Goal: Information Seeking & Learning: Check status

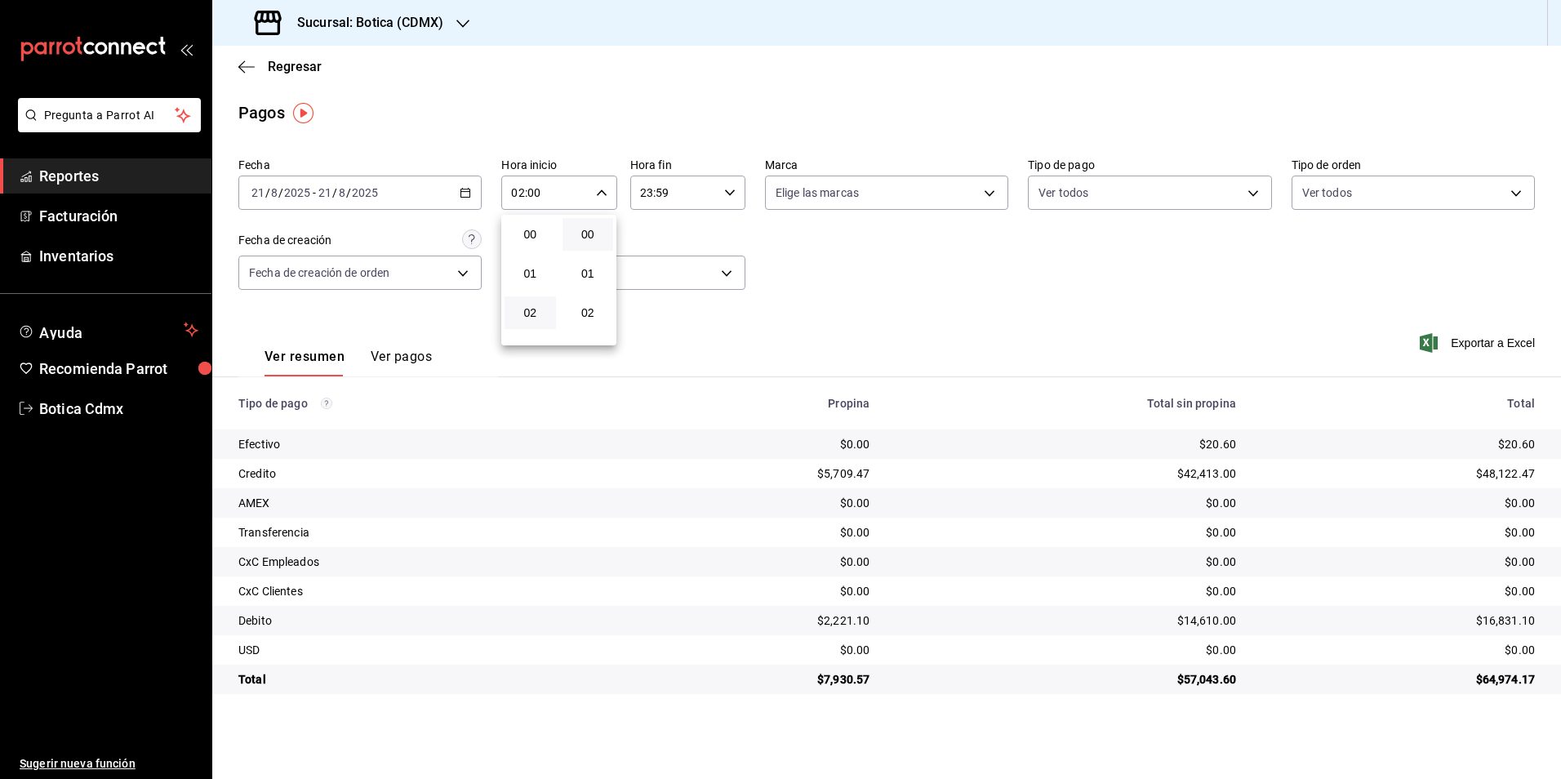
click at [300, 67] on div at bounding box center [780, 389] width 1561 height 779
click at [299, 69] on span "Regresar" at bounding box center [295, 67] width 54 height 16
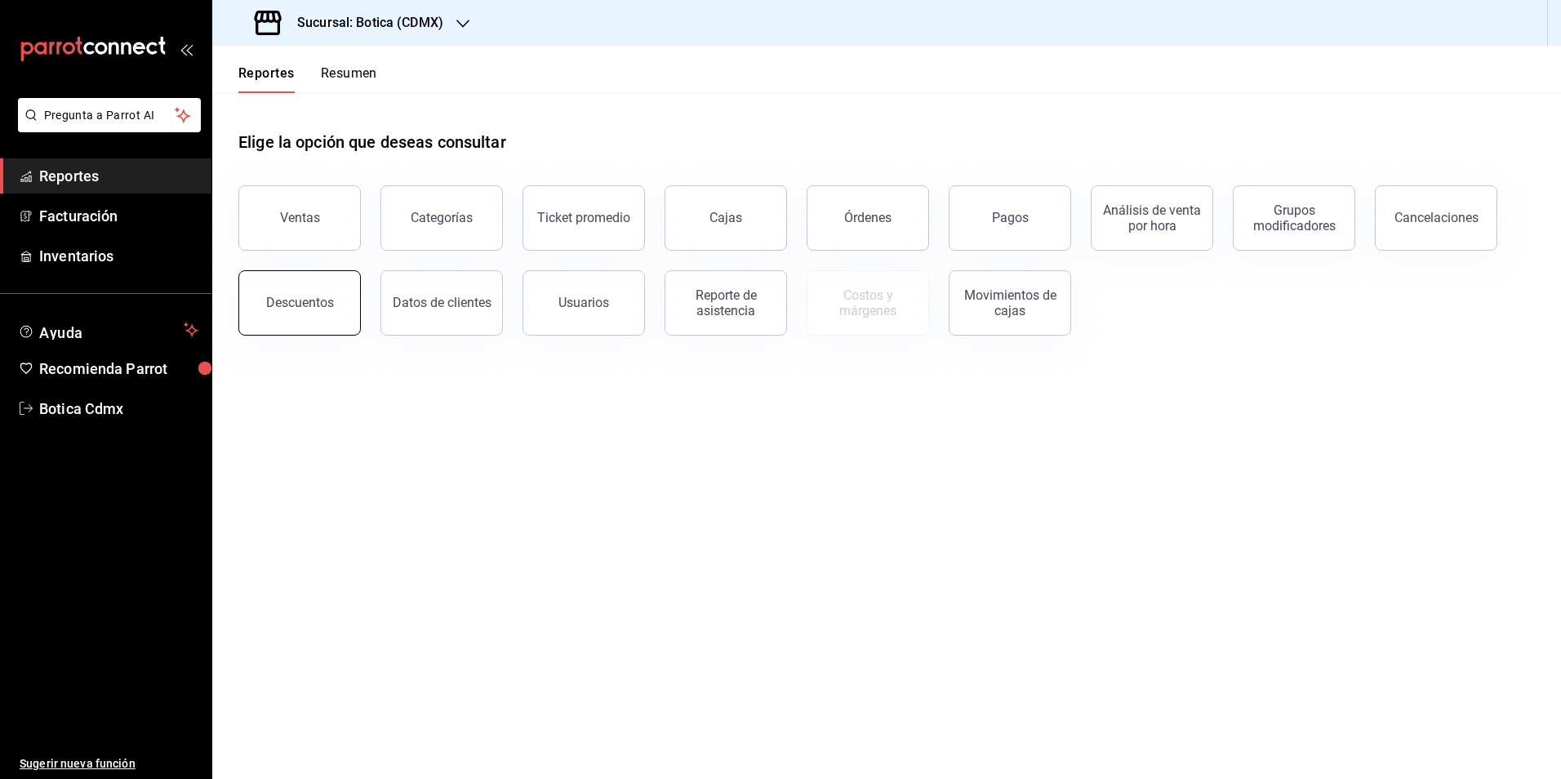
click at [307, 295] on button "Descuentos" at bounding box center [299, 302] width 122 height 65
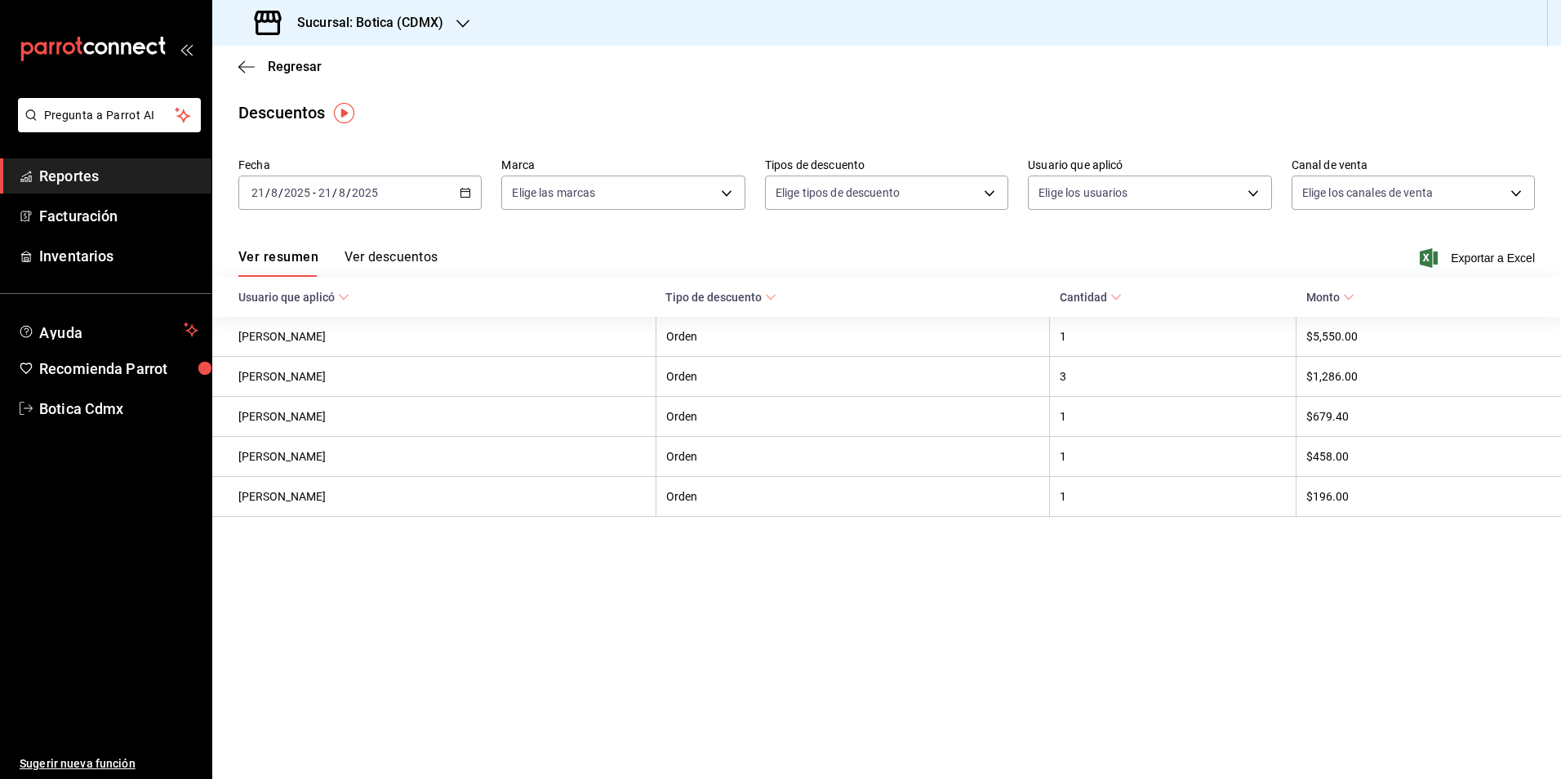
click at [379, 257] on button "Ver descuentos" at bounding box center [390, 263] width 93 height 28
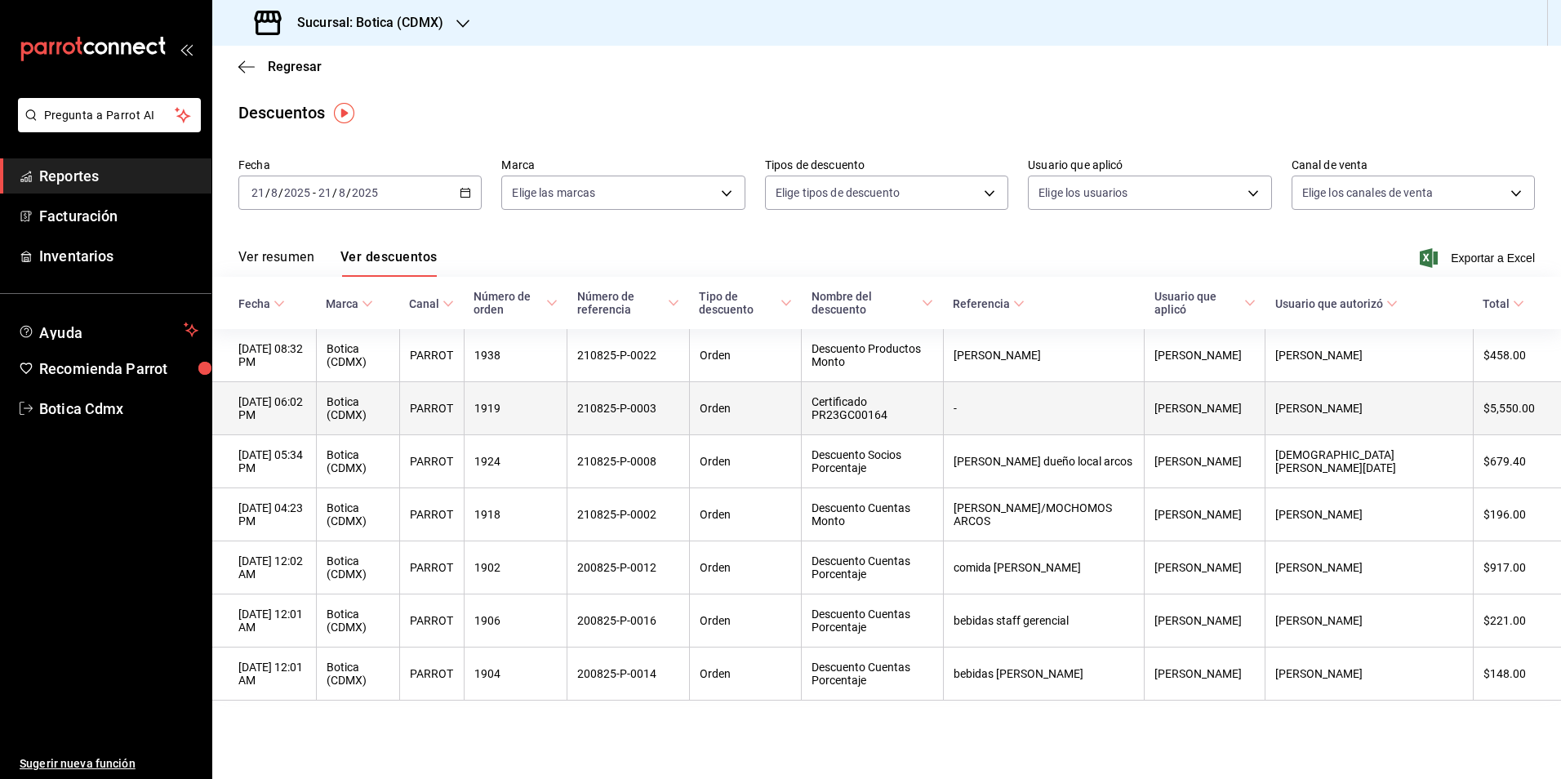
click at [1111, 414] on th "-" at bounding box center [1043, 408] width 201 height 53
click at [1065, 418] on th "-" at bounding box center [1043, 408] width 201 height 53
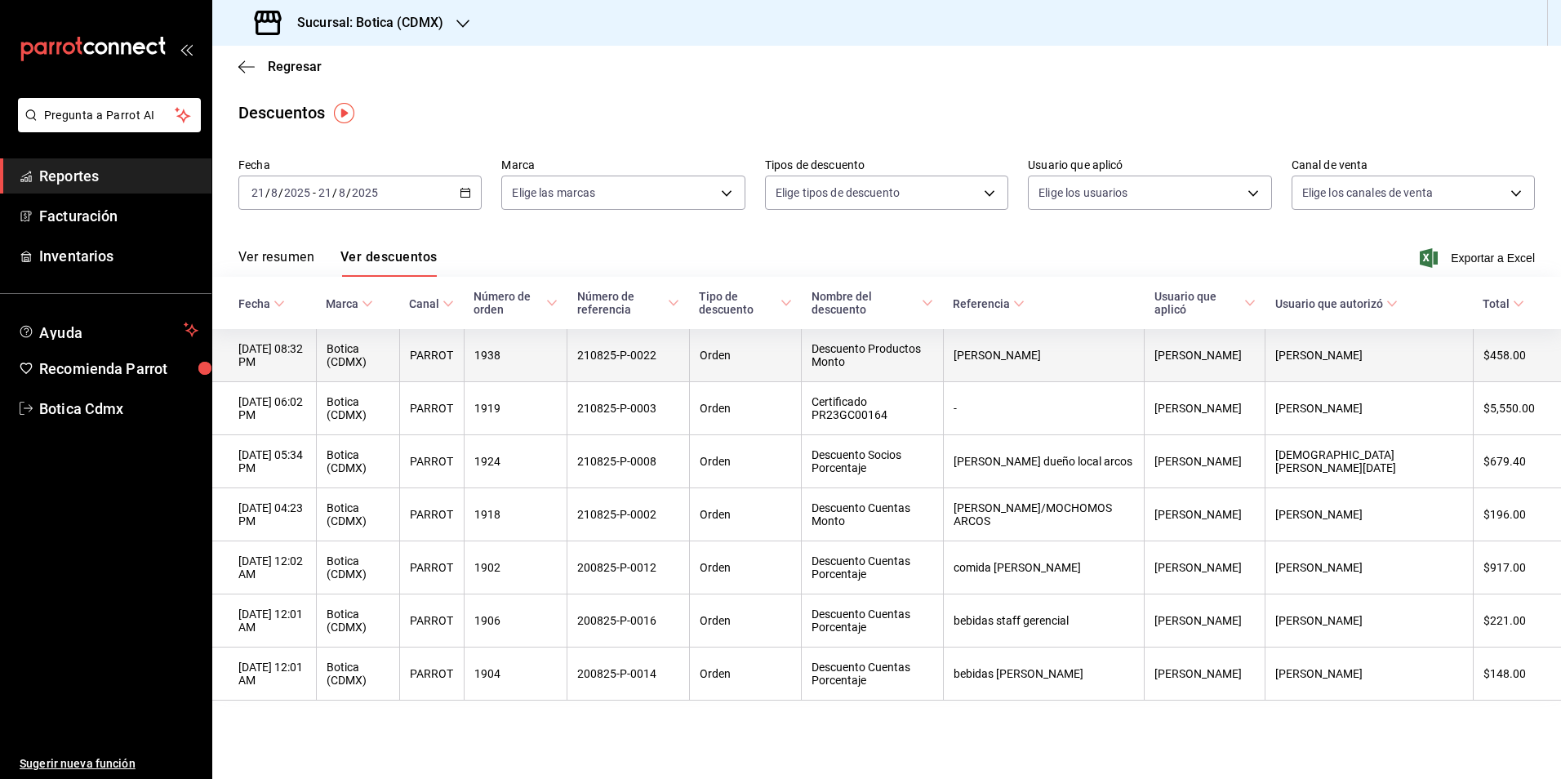
click at [1109, 351] on th "[PERSON_NAME]" at bounding box center [1043, 355] width 201 height 53
click at [1144, 352] on th "[PERSON_NAME]" at bounding box center [1043, 355] width 201 height 53
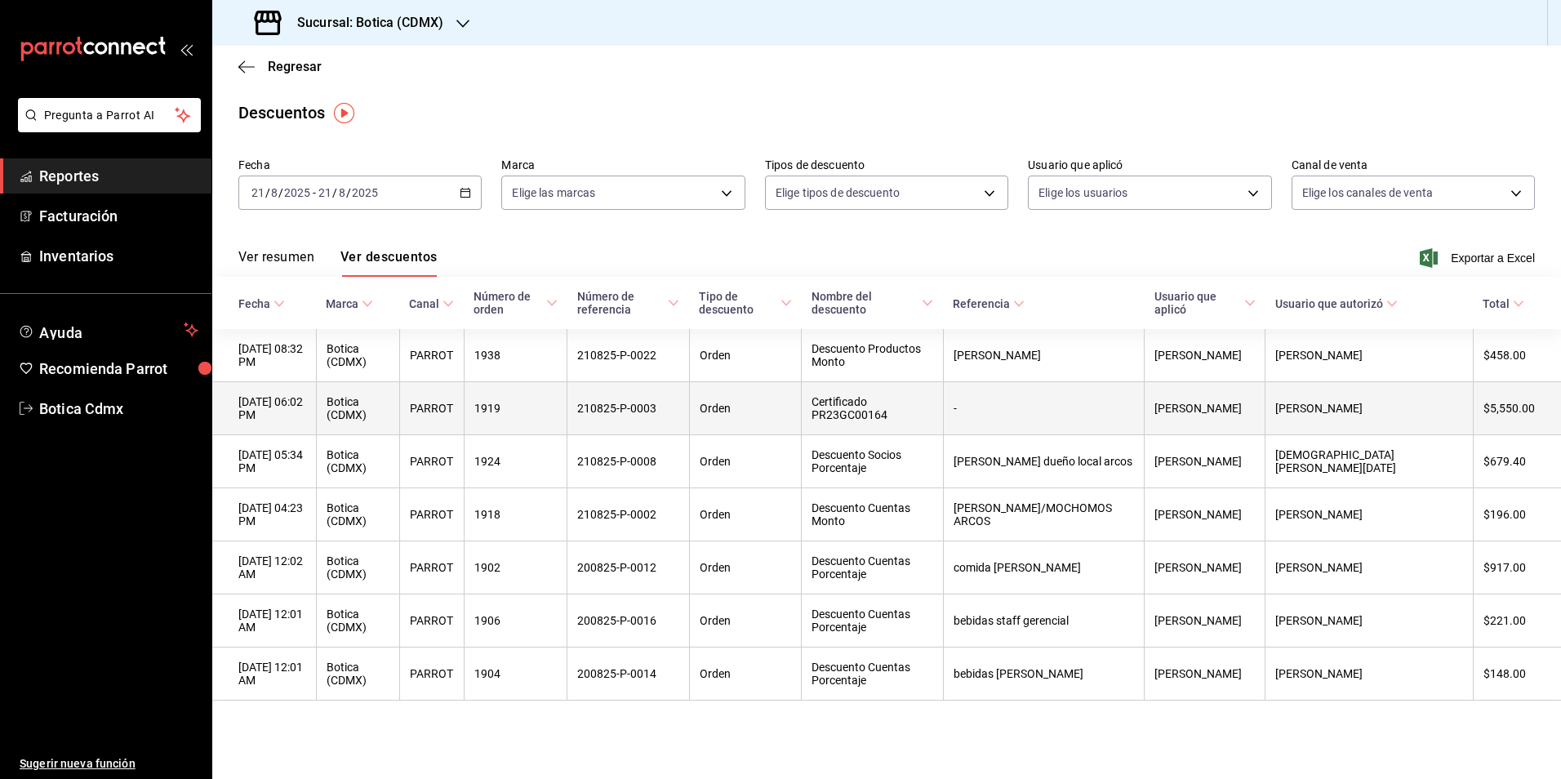
click at [1114, 393] on th "-" at bounding box center [1043, 408] width 201 height 53
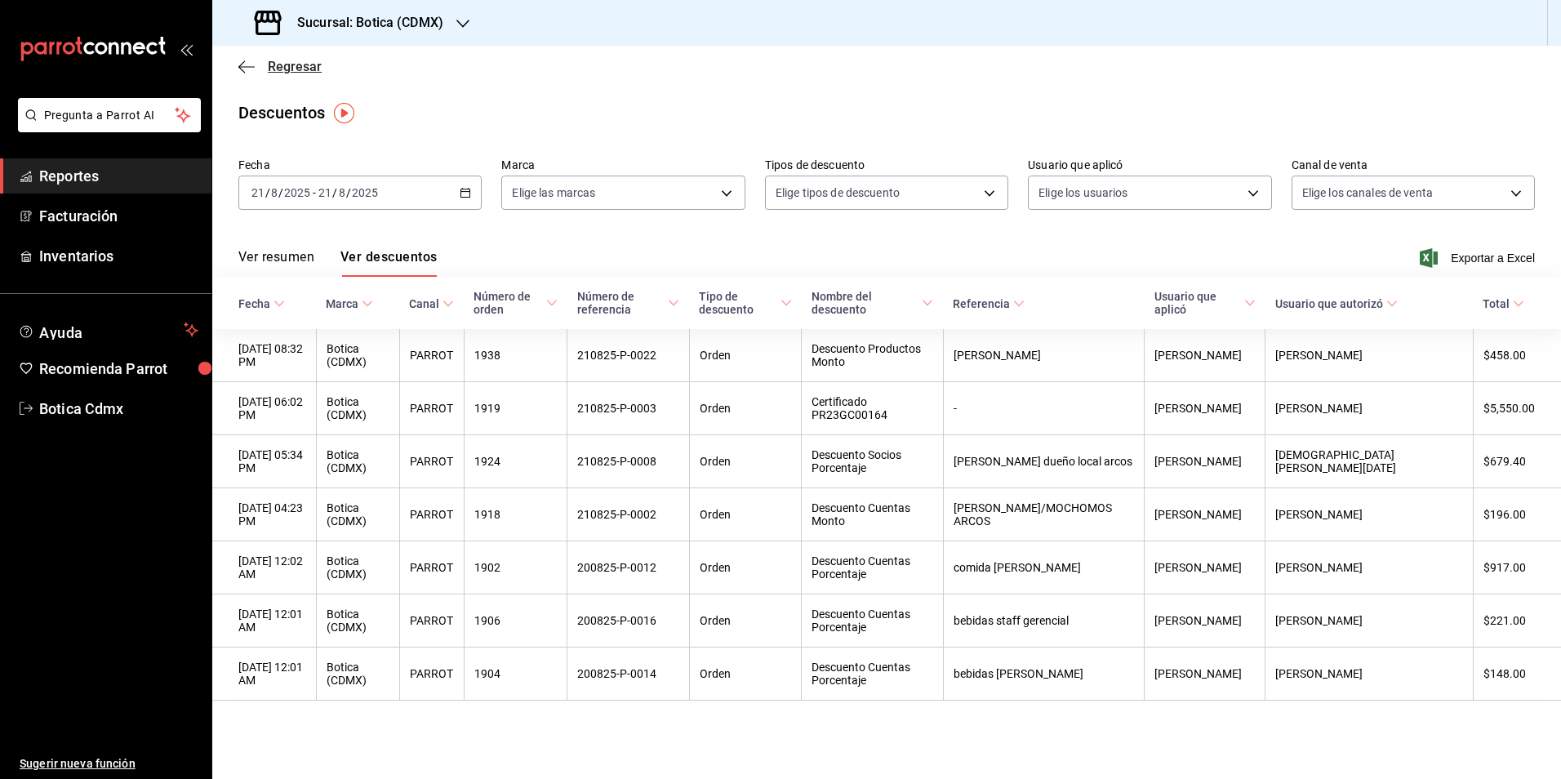
click at [282, 71] on span "Regresar" at bounding box center [295, 67] width 54 height 16
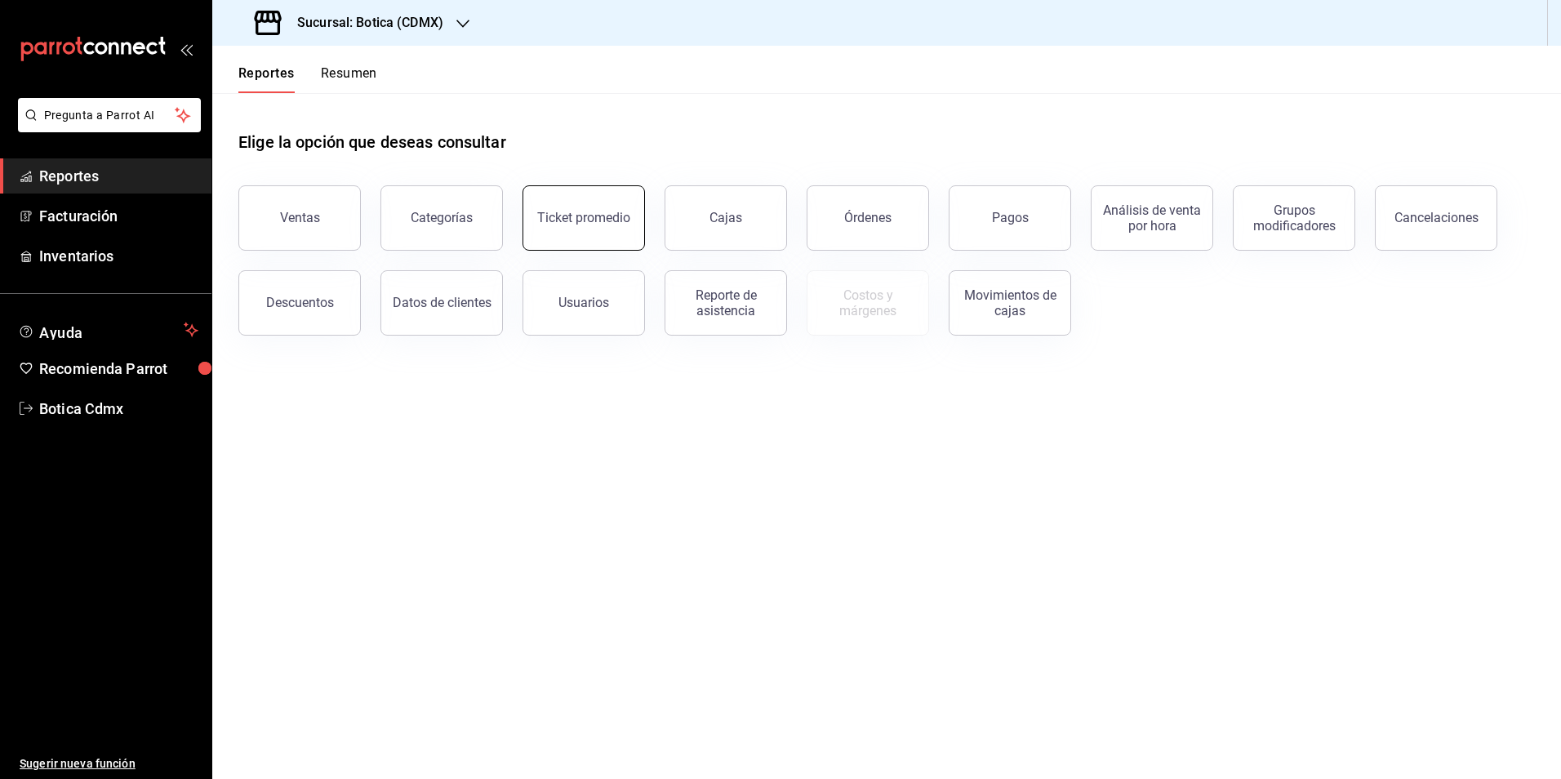
click at [569, 223] on div "Ticket promedio" at bounding box center [583, 218] width 93 height 16
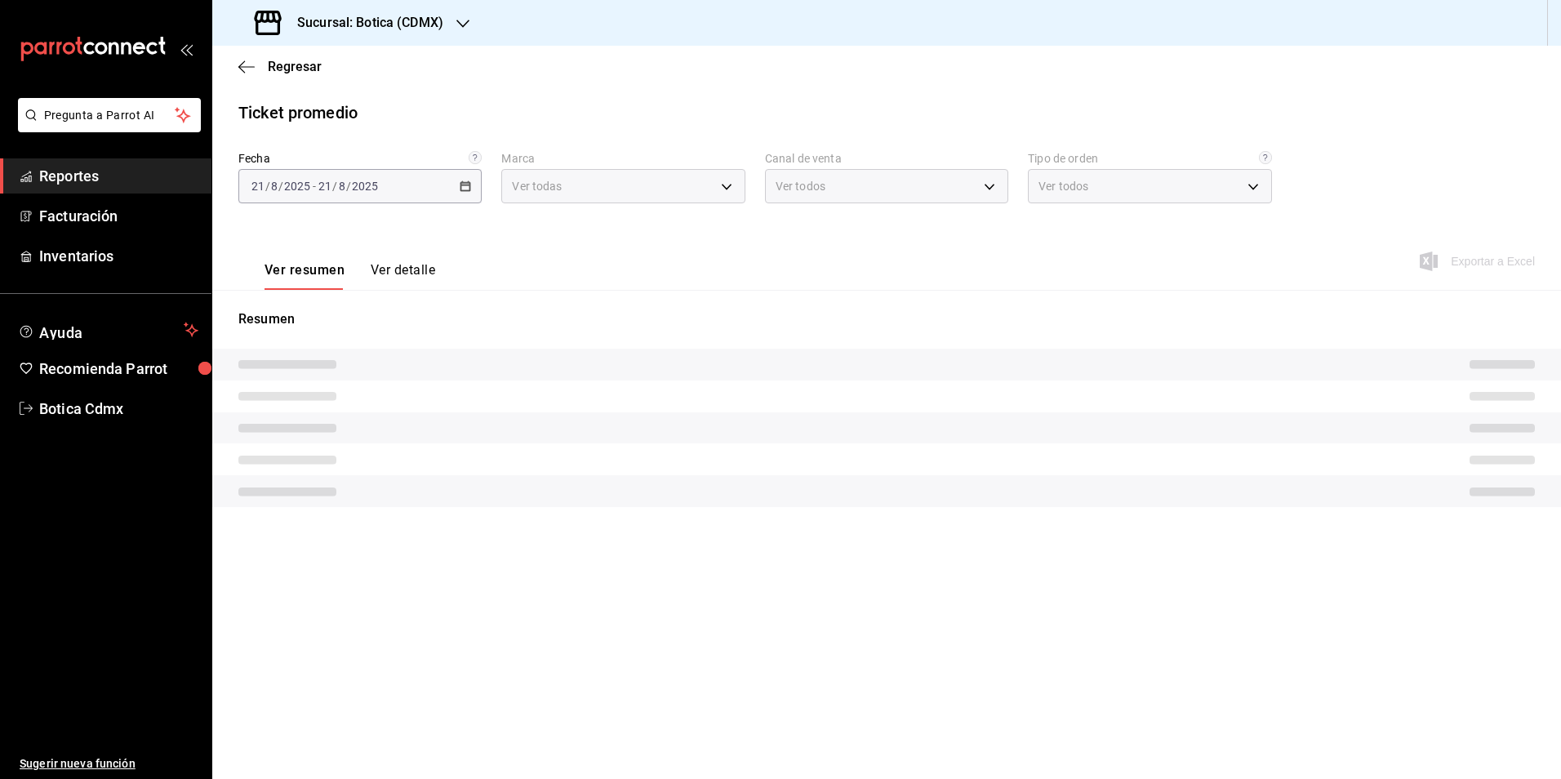
type input "d5352a43-907b-4cea-af89-ed5f283426a2"
type input "PARROT,UBER_EATS,RAPPI,DIDI_FOOD,ONLINE"
type input "68b56432-bc7c-4df1-8cc3-4eafb59ca3cc,EXTERNAL"
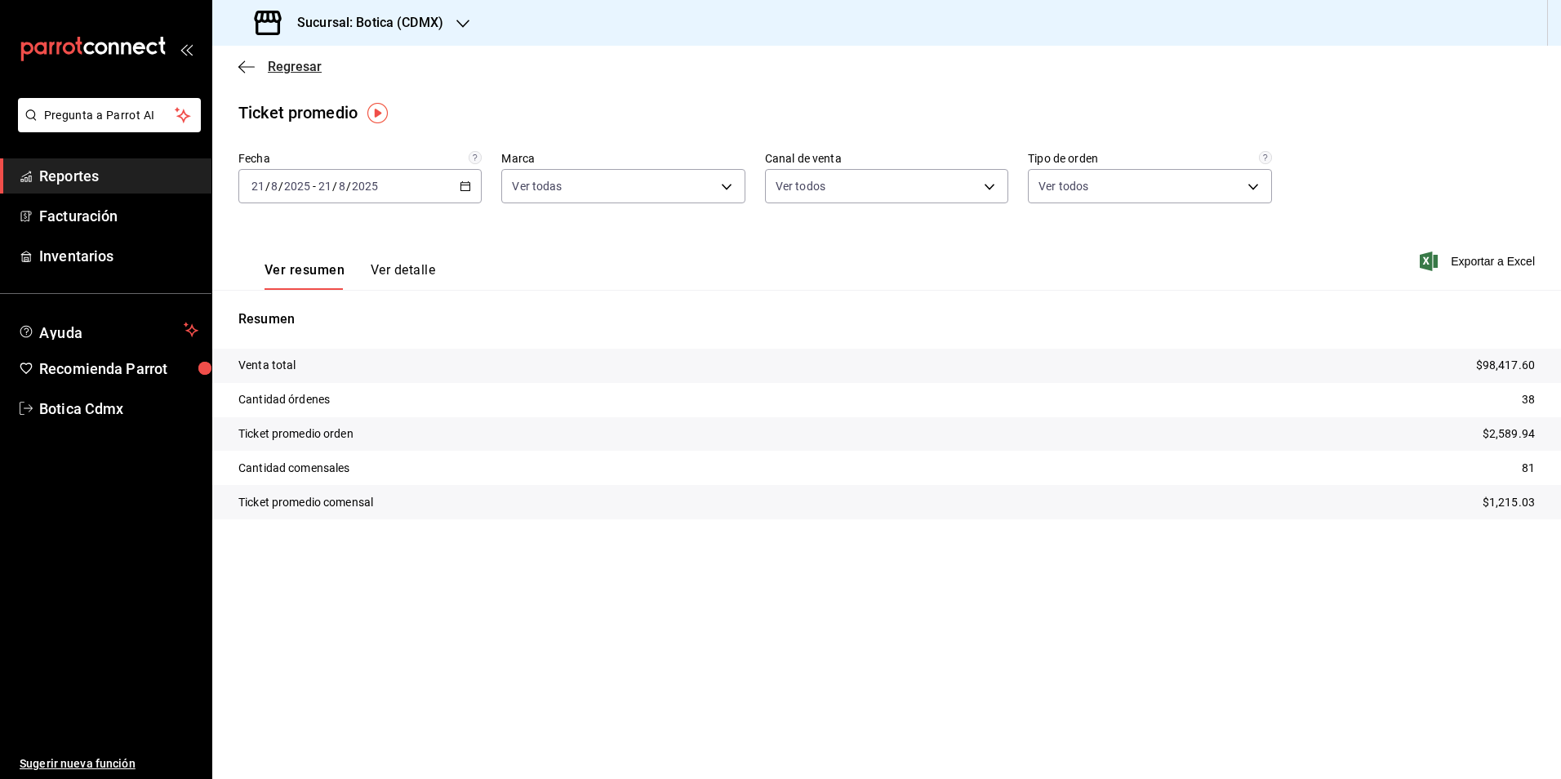
click at [299, 64] on span "Regresar" at bounding box center [295, 67] width 54 height 16
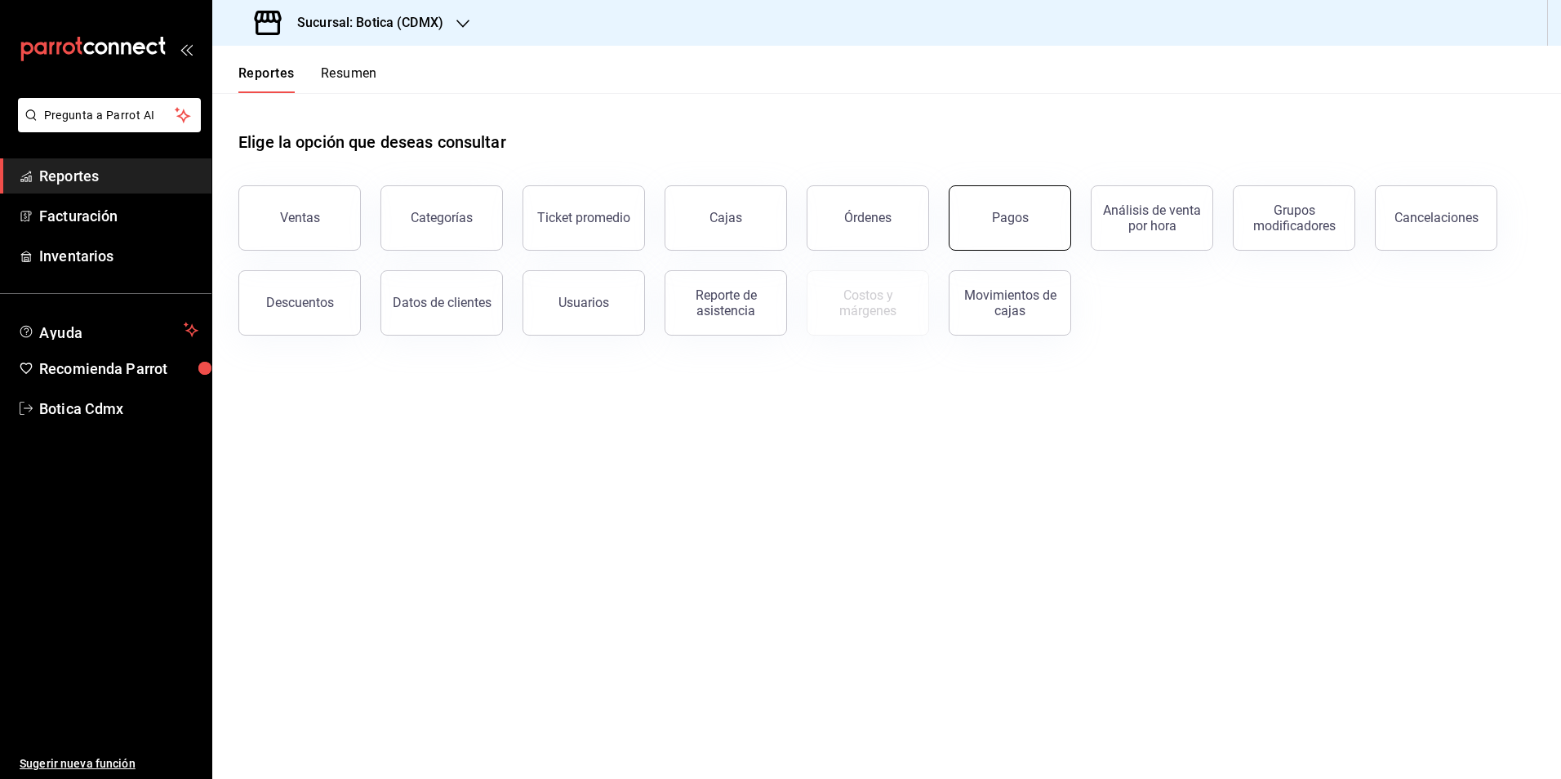
click at [1014, 237] on button "Pagos" at bounding box center [1010, 217] width 122 height 65
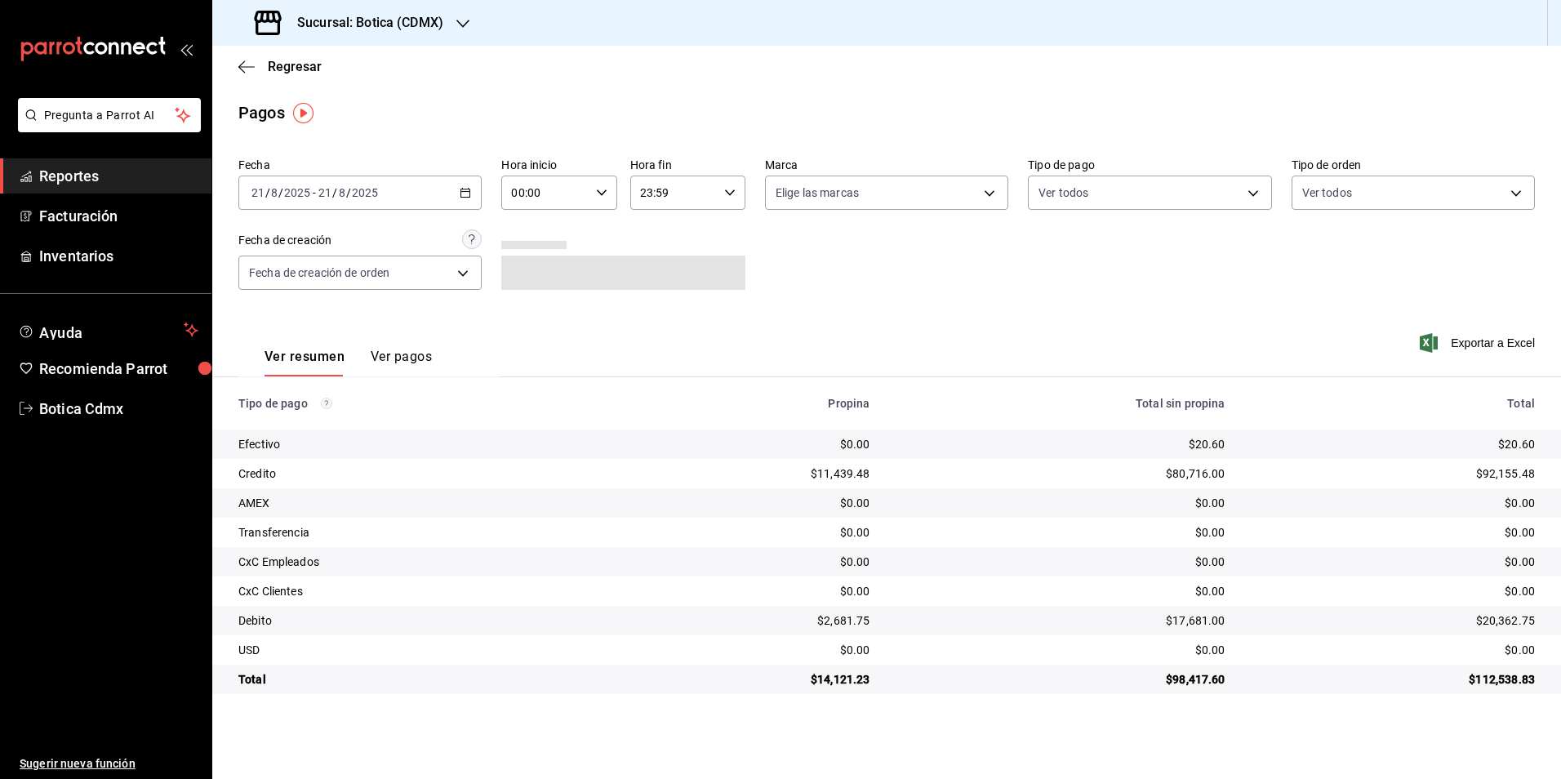
click at [527, 194] on input "00:00" at bounding box center [544, 192] width 87 height 33
click at [538, 314] on span "02" at bounding box center [530, 312] width 32 height 13
type input "02:00"
click at [294, 67] on div at bounding box center [780, 389] width 1561 height 779
click at [294, 66] on span "Regresar" at bounding box center [295, 67] width 54 height 16
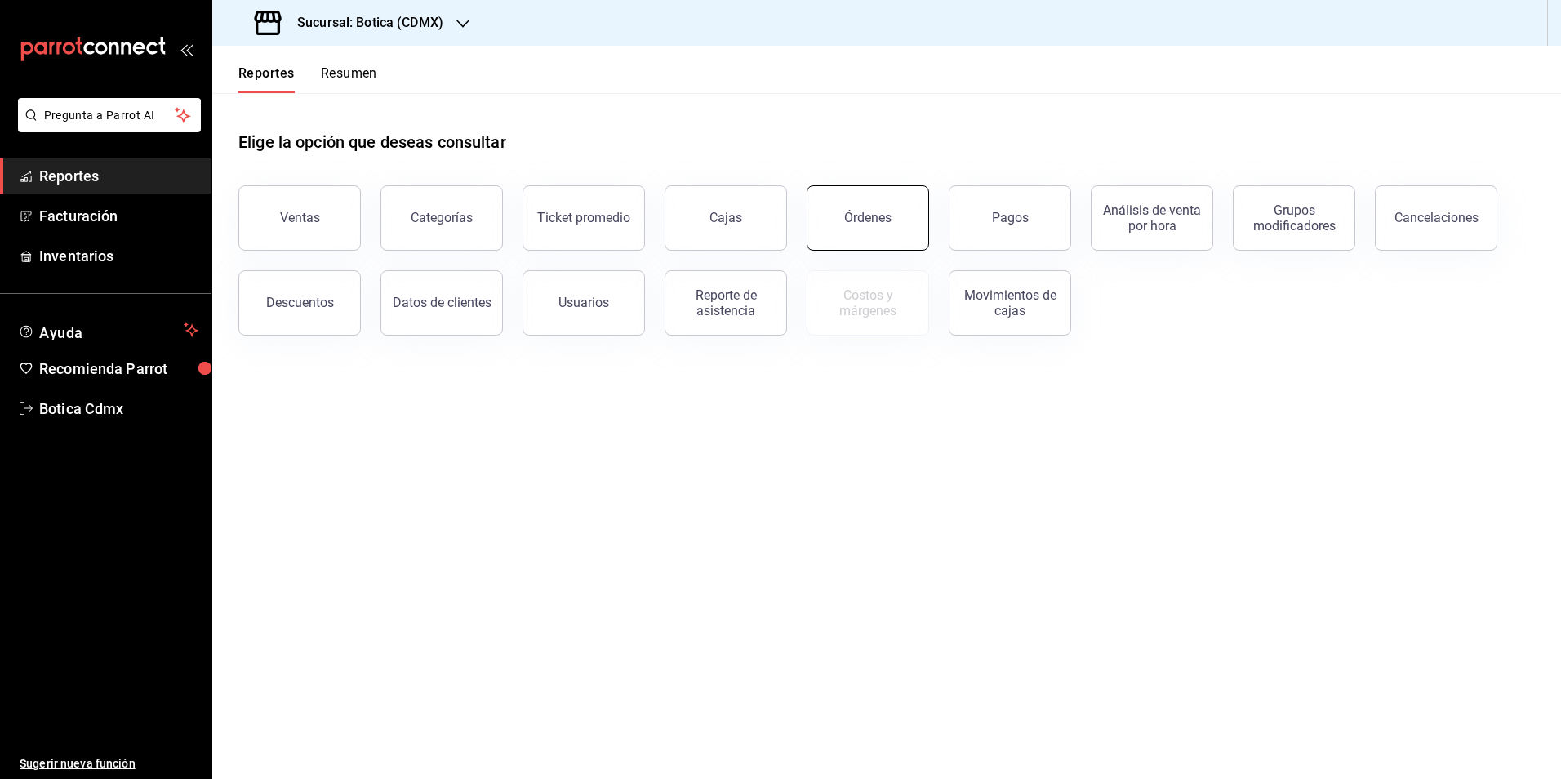
click at [839, 218] on button "Órdenes" at bounding box center [868, 217] width 122 height 65
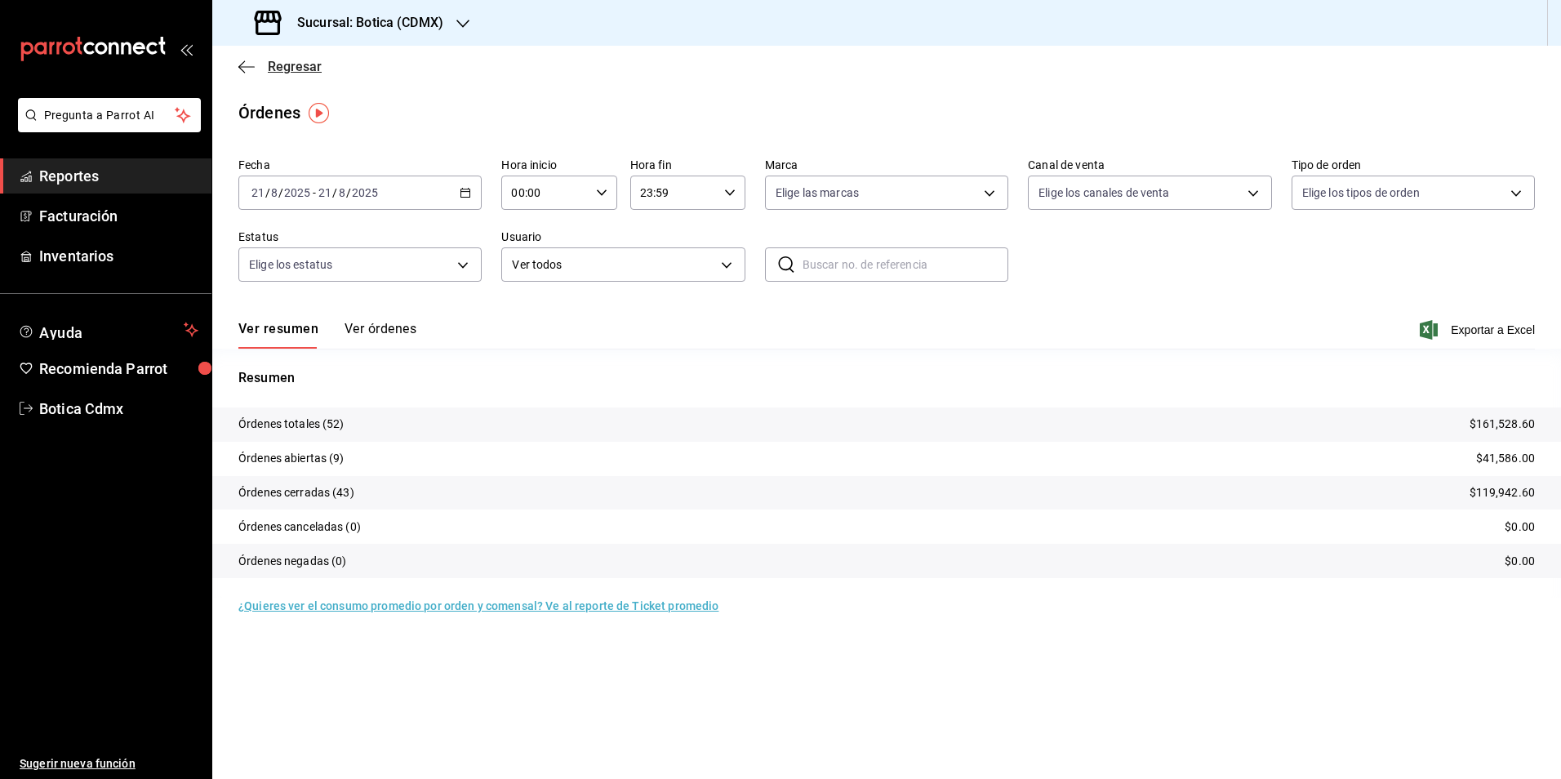
click at [302, 69] on span "Regresar" at bounding box center [295, 67] width 54 height 16
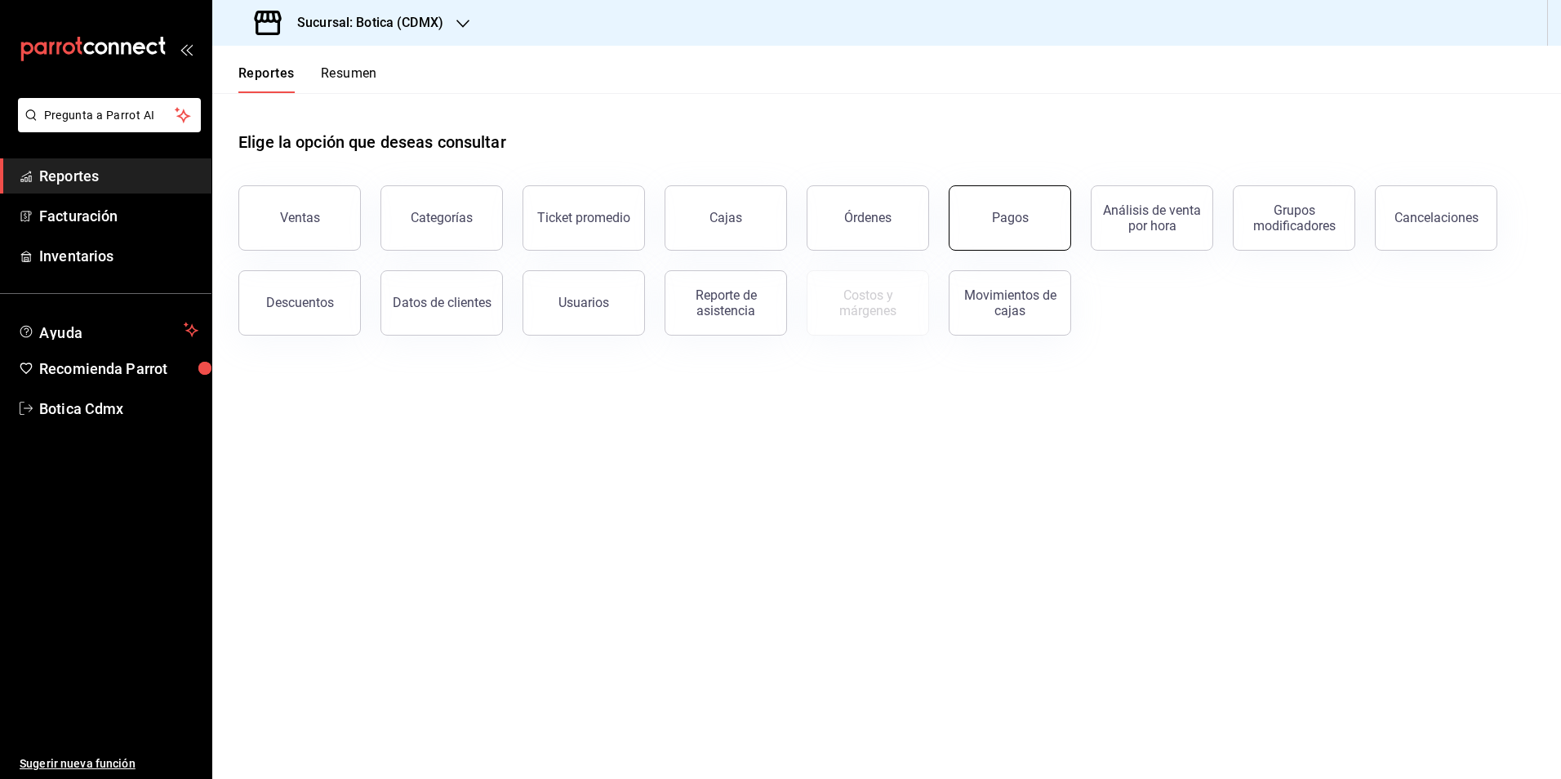
click at [1001, 215] on div "Pagos" at bounding box center [1010, 218] width 37 height 16
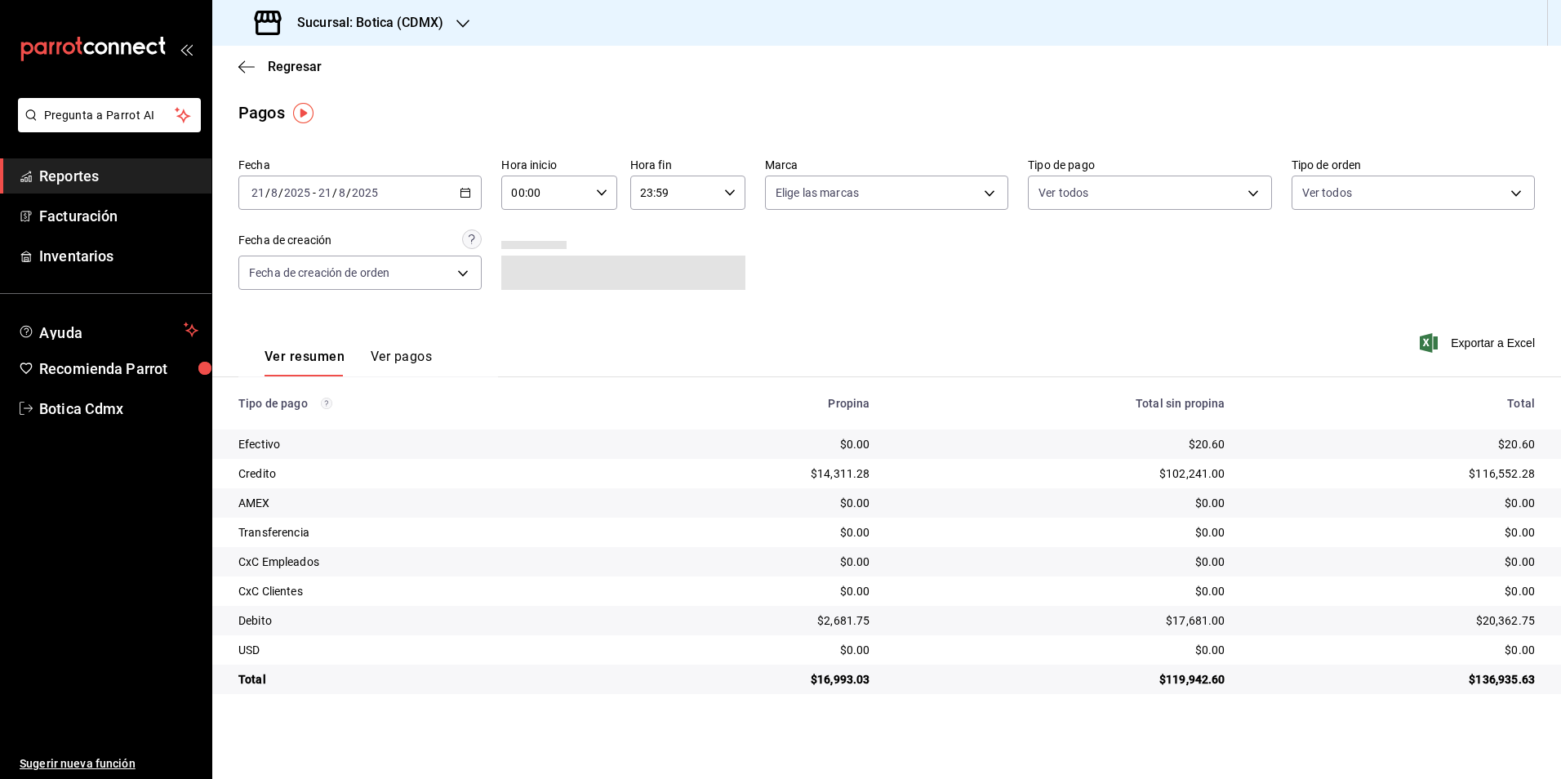
click at [554, 190] on input "00:00" at bounding box center [544, 192] width 87 height 33
click at [522, 311] on span "02" at bounding box center [530, 312] width 32 height 13
click at [580, 308] on span "08" at bounding box center [588, 302] width 32 height 13
type input "02:08"
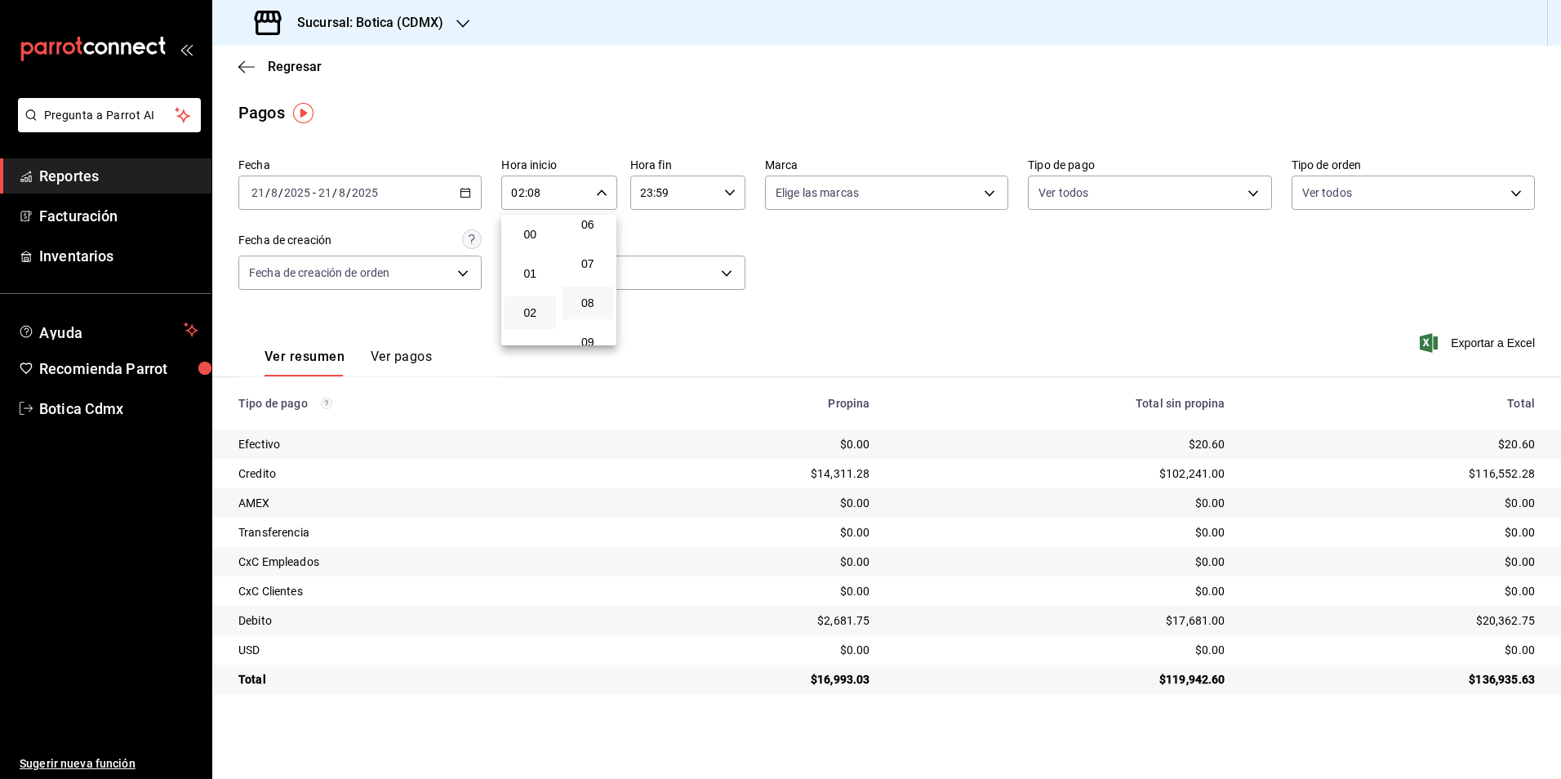
click at [291, 69] on div at bounding box center [780, 389] width 1561 height 779
click at [291, 69] on span "Regresar" at bounding box center [295, 67] width 54 height 16
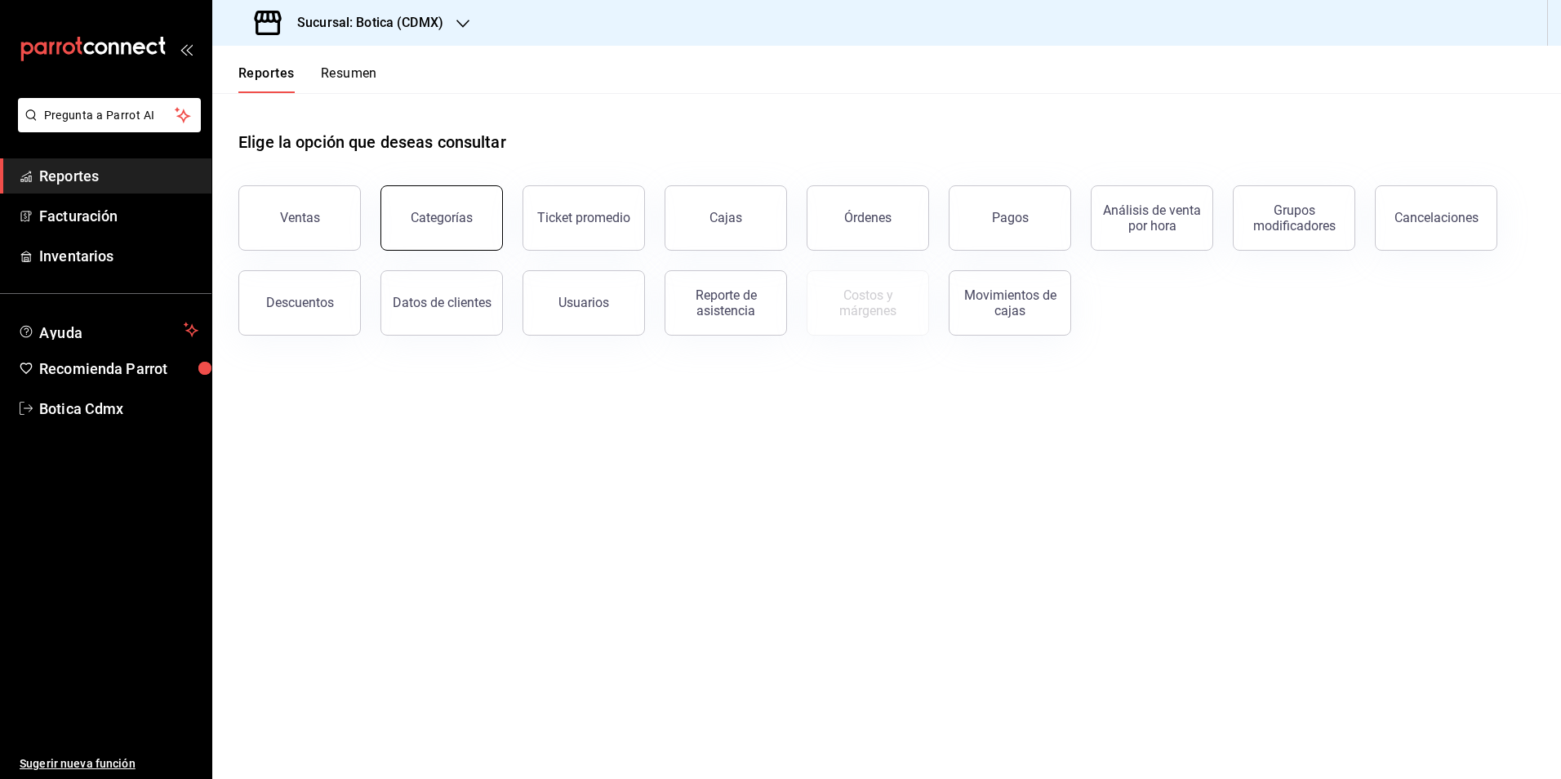
click at [445, 220] on div "Categorías" at bounding box center [442, 218] width 62 height 16
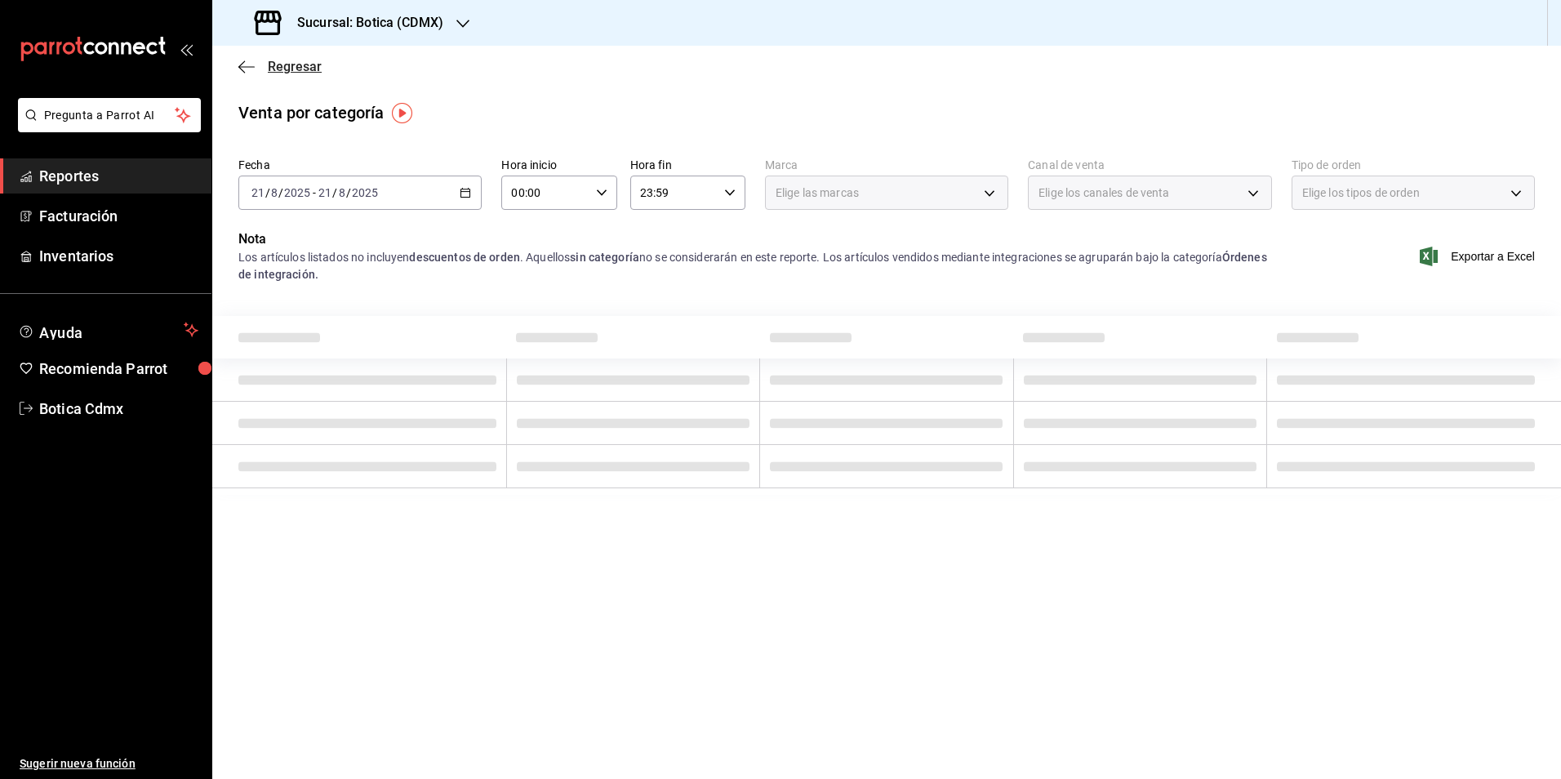
click at [288, 67] on span "Regresar" at bounding box center [295, 67] width 54 height 16
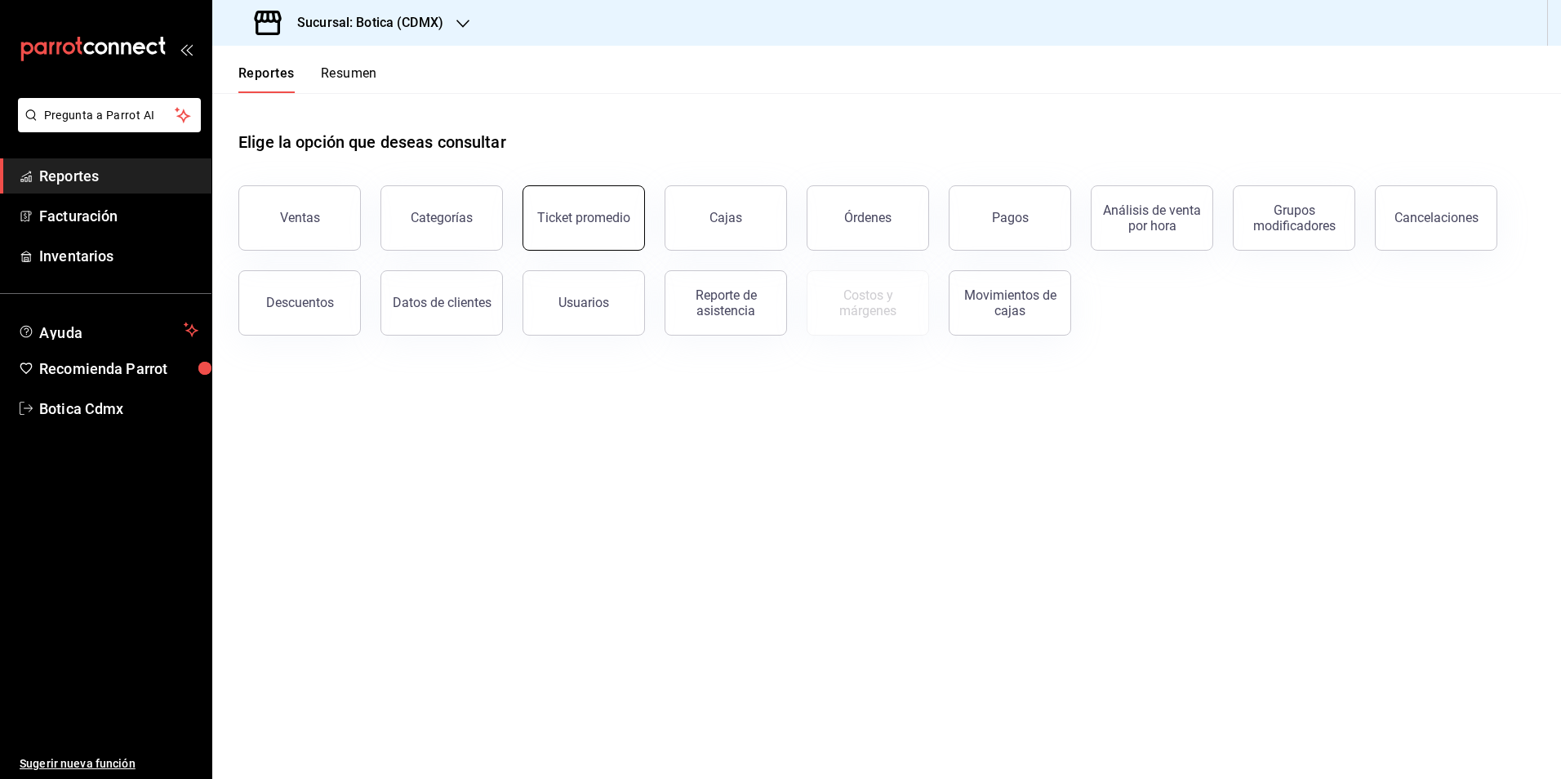
click at [595, 216] on div "Ticket promedio" at bounding box center [583, 218] width 93 height 16
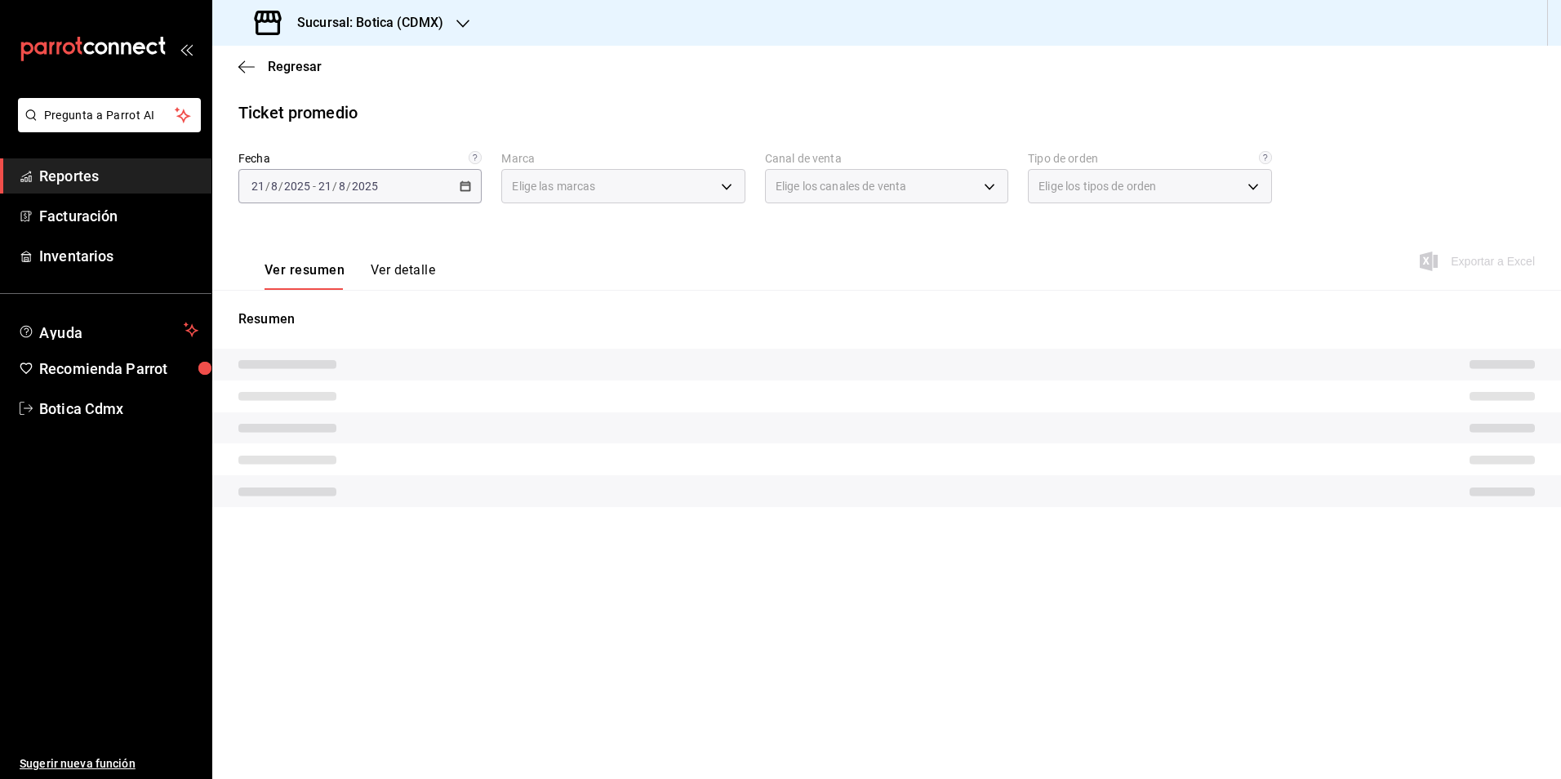
type input "d5352a43-907b-4cea-af89-ed5f283426a2"
type input "PARROT,UBER_EATS,RAPPI,DIDI_FOOD,ONLINE"
type input "68b56432-bc7c-4df1-8cc3-4eafb59ca3cc,EXTERNAL"
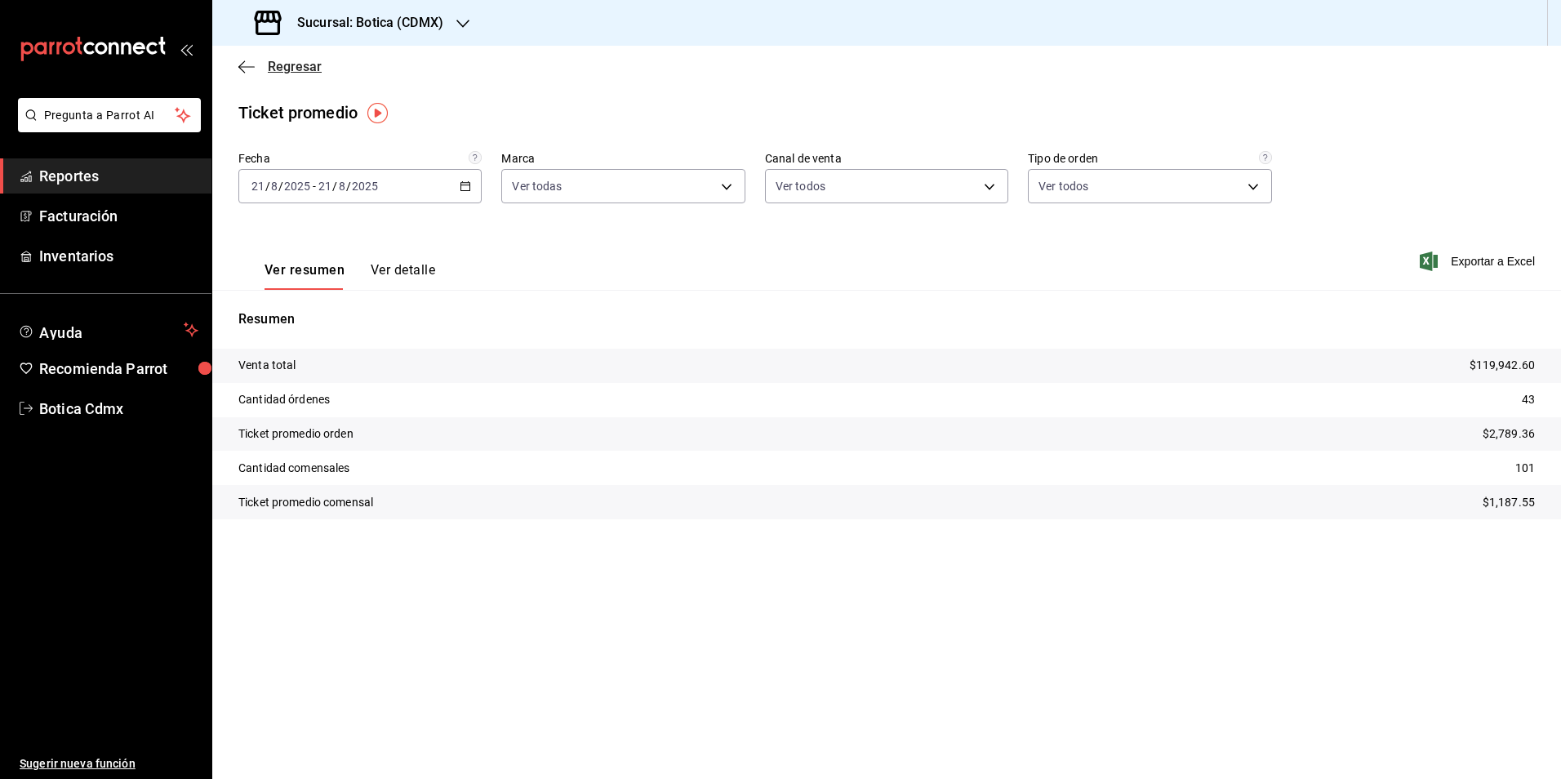
click at [290, 68] on span "Regresar" at bounding box center [295, 67] width 54 height 16
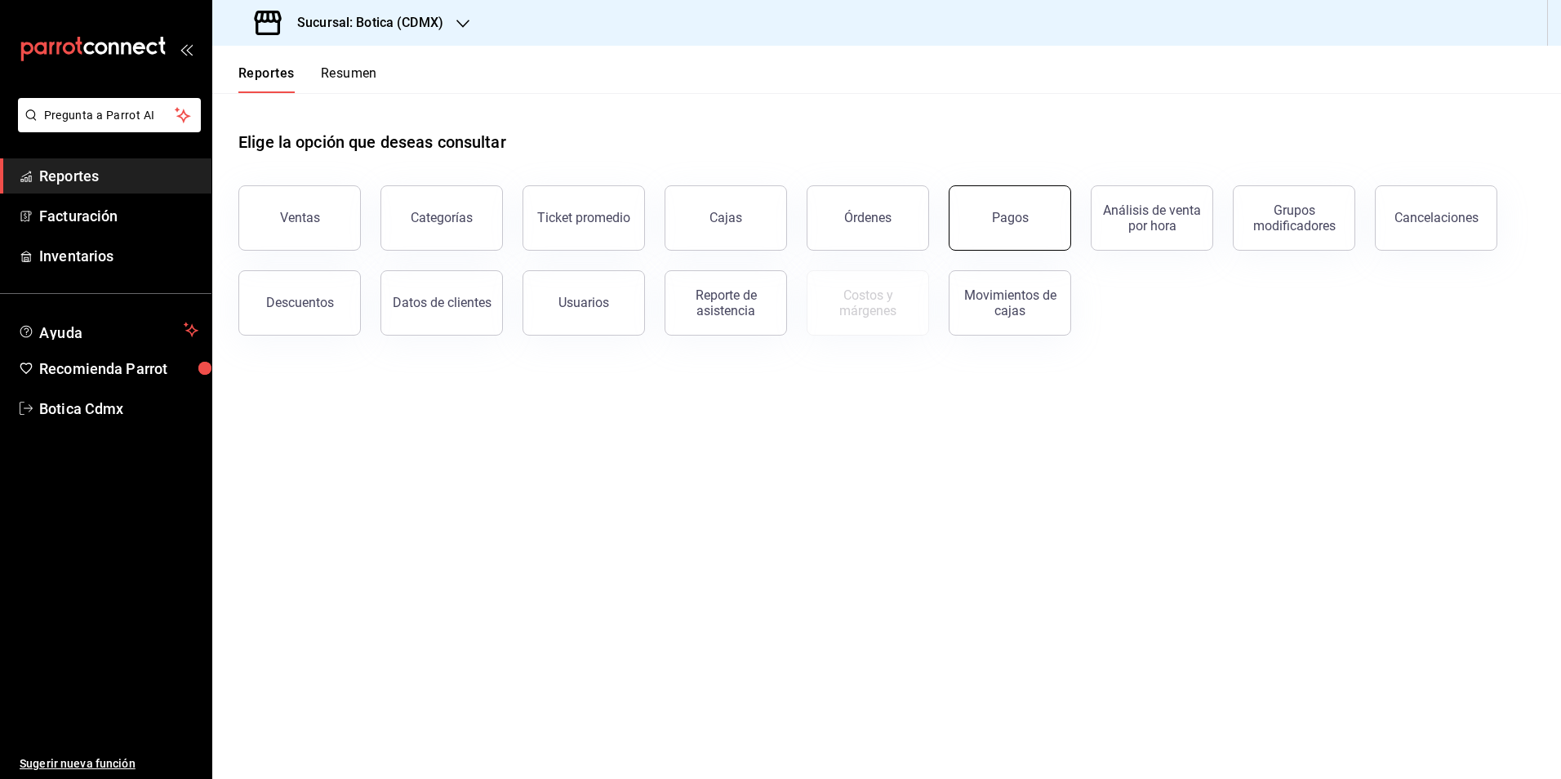
click at [1007, 218] on div "Pagos" at bounding box center [1010, 218] width 37 height 16
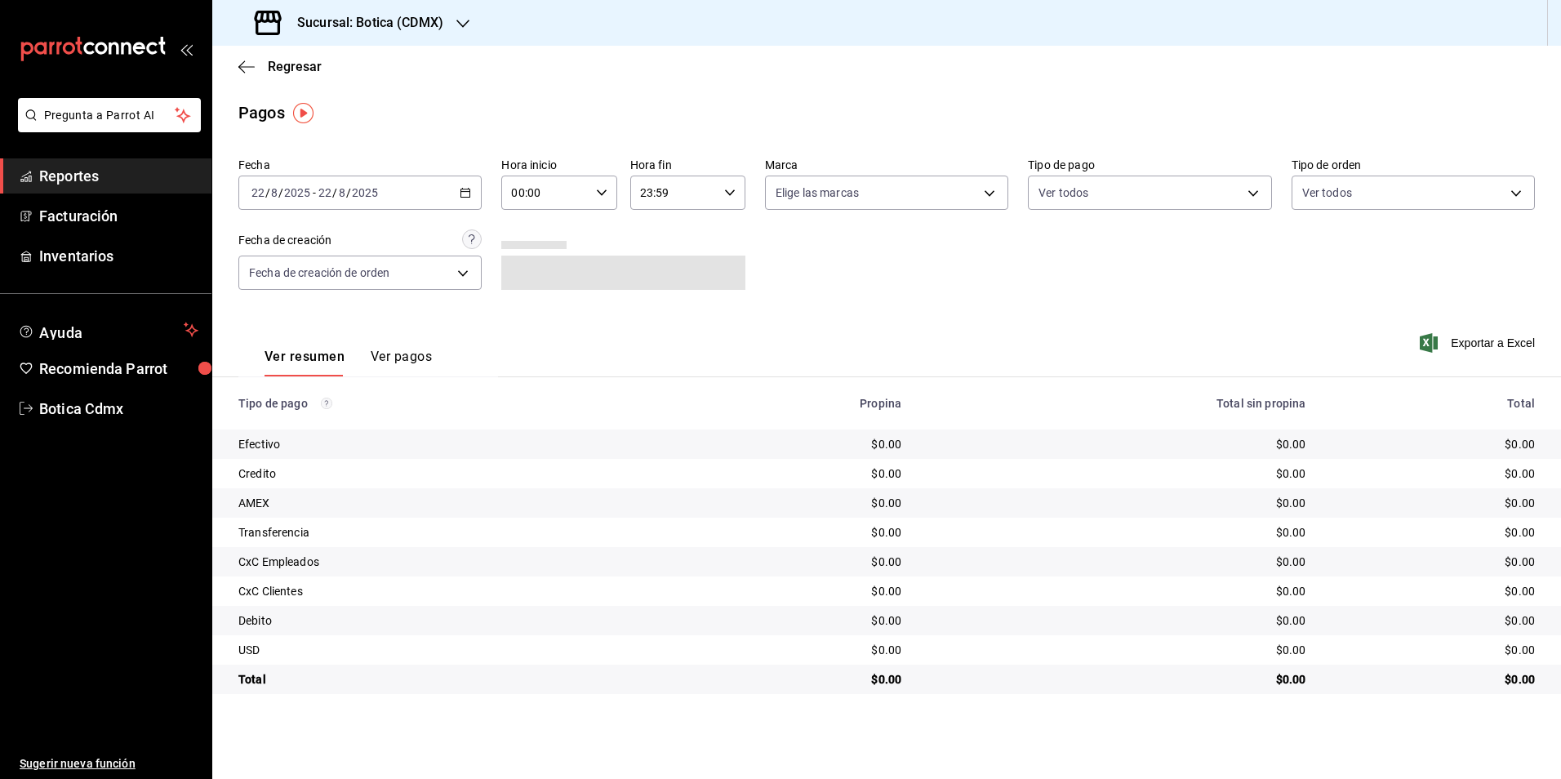
click at [464, 188] on icon "button" at bounding box center [465, 192] width 11 height 11
click at [292, 418] on span "Rango de fechas" at bounding box center [315, 425] width 127 height 17
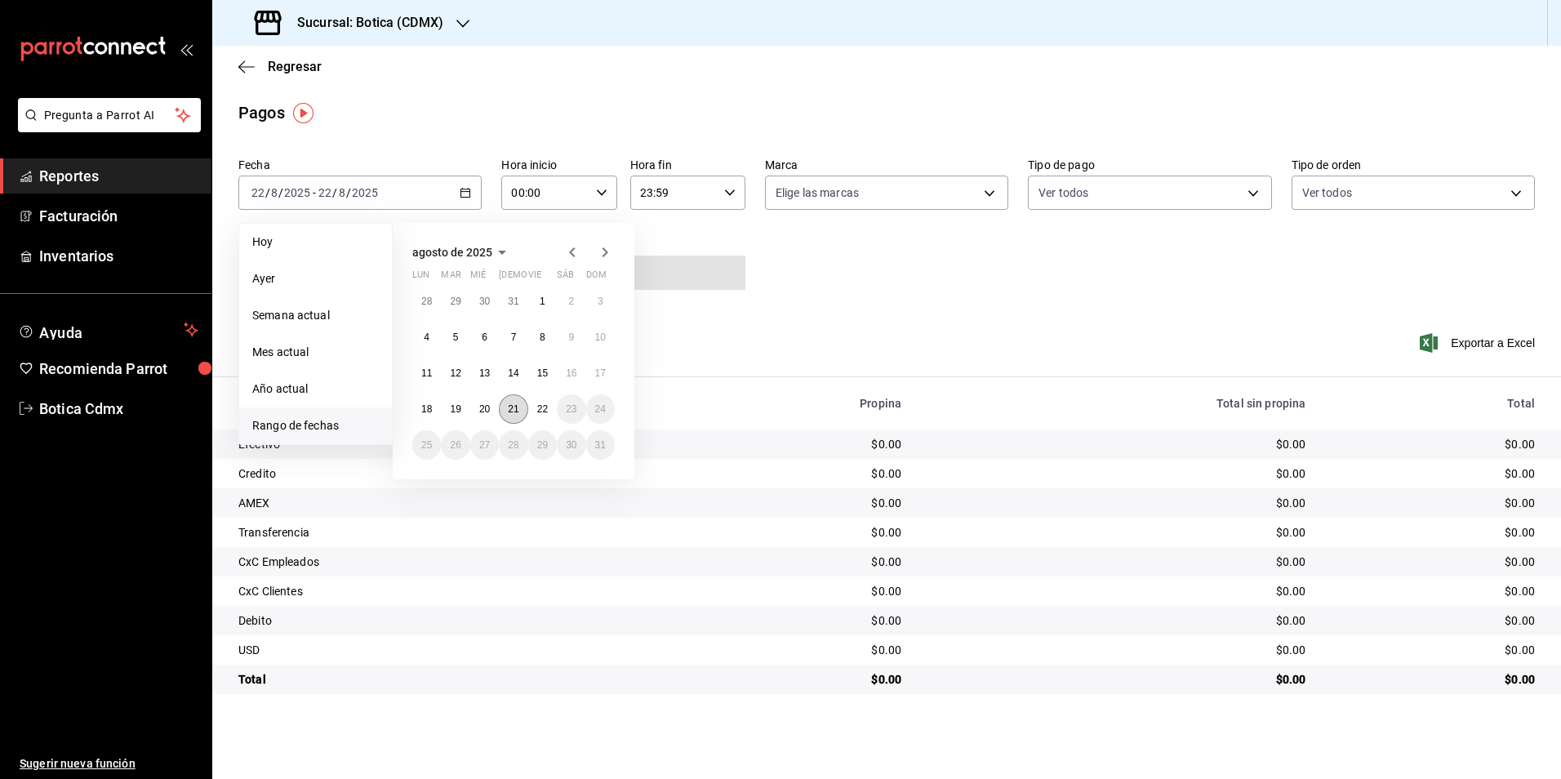
click at [505, 413] on button "21" at bounding box center [513, 408] width 29 height 29
click at [540, 411] on abbr "22" at bounding box center [542, 408] width 11 height 11
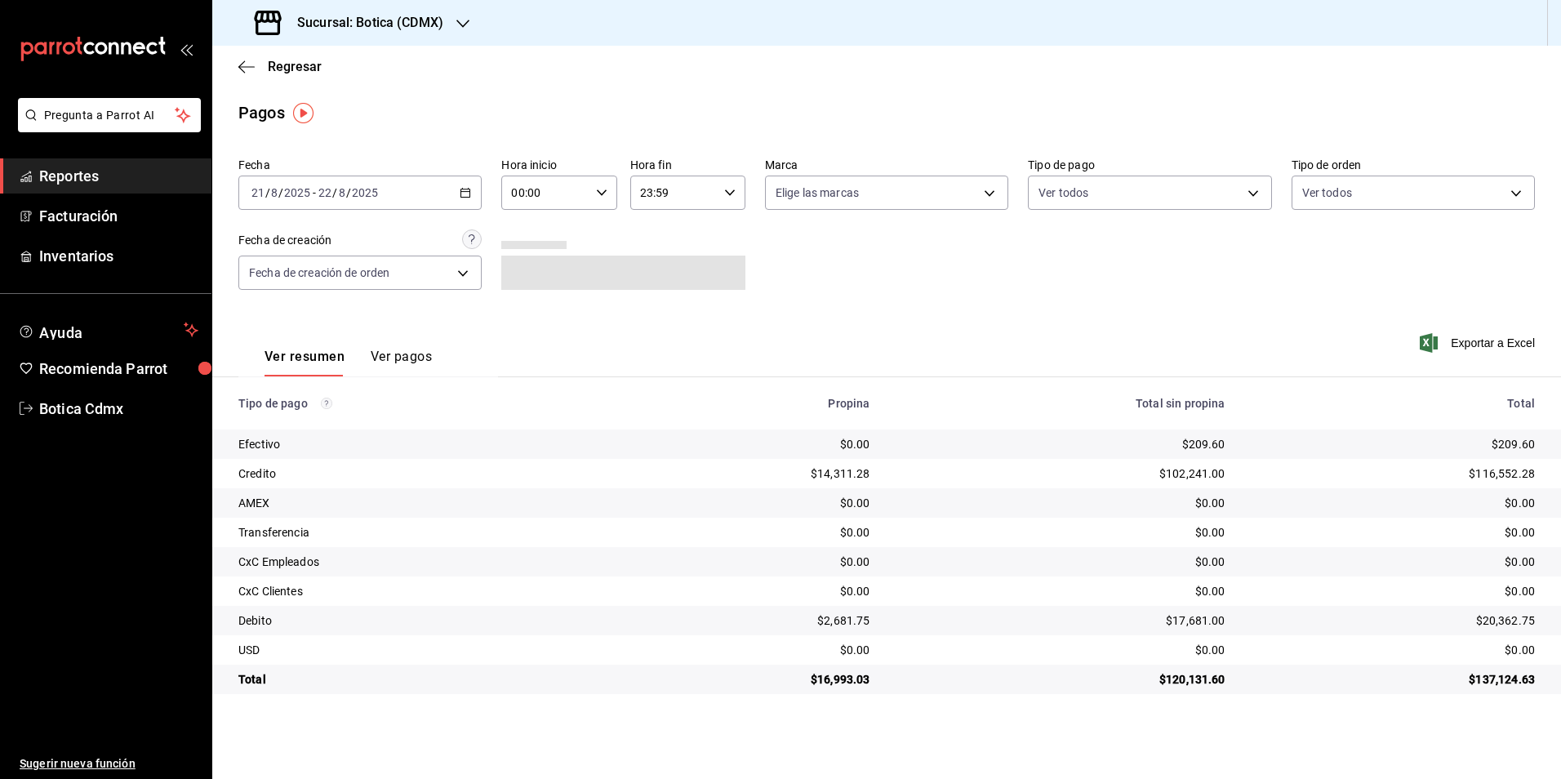
click at [551, 182] on input "00:00" at bounding box center [544, 192] width 87 height 33
click at [525, 320] on button "02" at bounding box center [529, 312] width 51 height 33
type input "02:00"
click at [1094, 186] on div at bounding box center [780, 389] width 1561 height 779
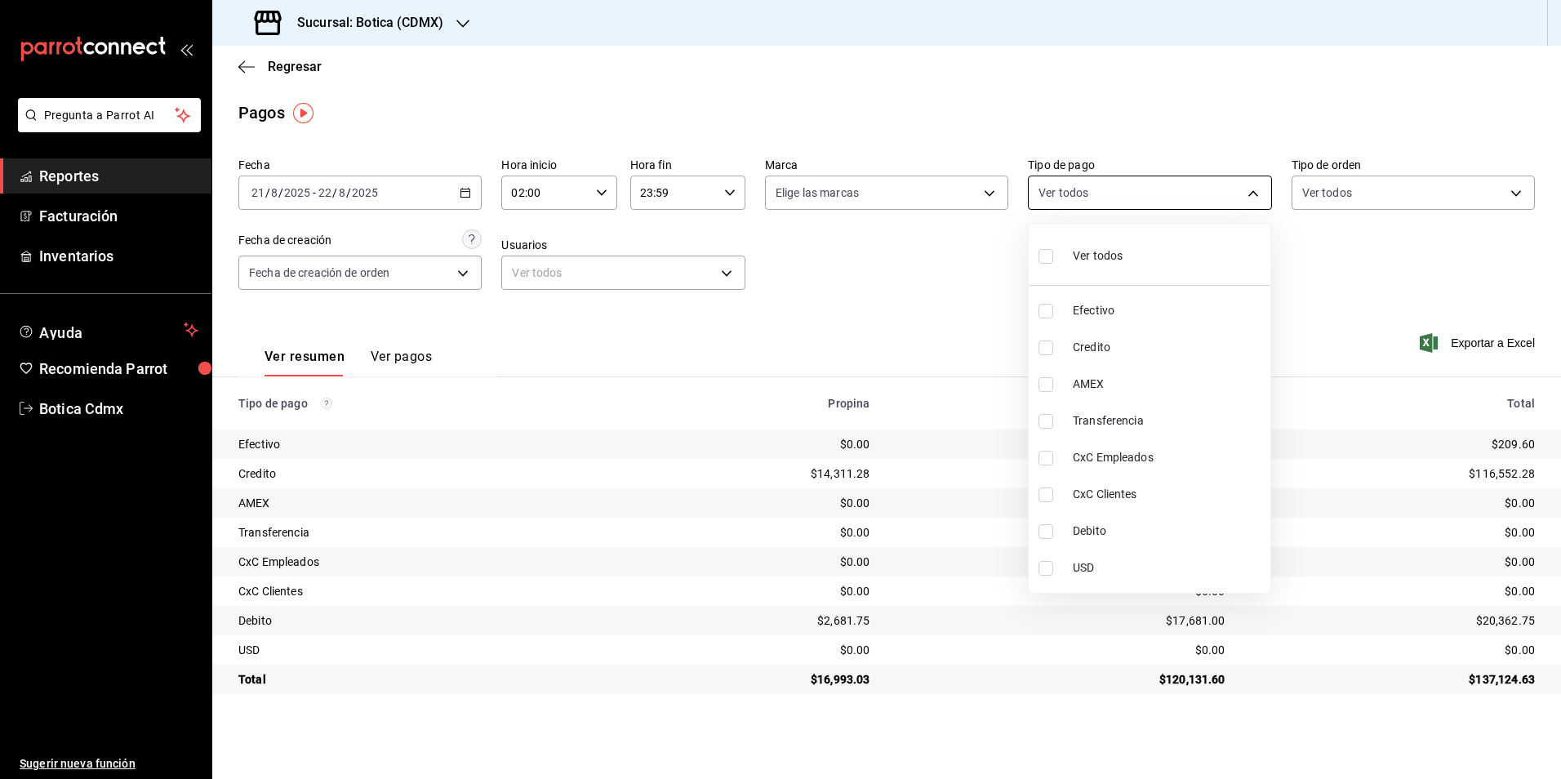
click at [1096, 186] on body "Pregunta a Parrot AI Reportes Facturación Inventarios Ayuda Recomienda Parrot B…" at bounding box center [780, 389] width 1561 height 779
click at [1051, 353] on input "checkbox" at bounding box center [1045, 347] width 15 height 15
checkbox input "true"
type input "b4da851e-66ec-43b1-8a0b-e545688a4eb6"
click at [1052, 531] on input "checkbox" at bounding box center [1045, 531] width 15 height 15
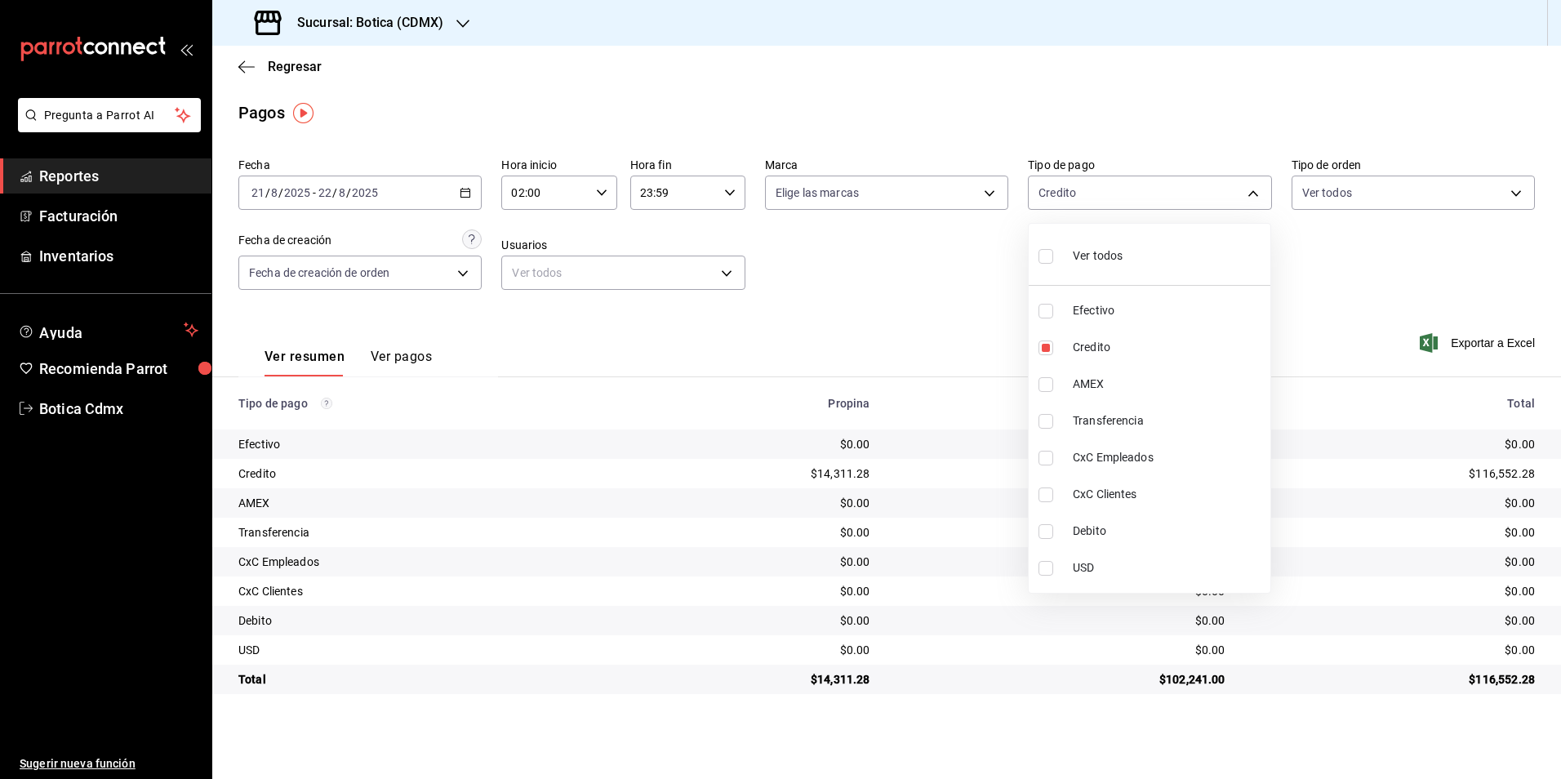
checkbox input "true"
type input "b4da851e-66ec-43b1-8a0b-e545688a4eb6,11579032-5cf0-46af-9956-e0058136143e"
click at [1054, 258] on label at bounding box center [1048, 256] width 21 height 24
click at [1053, 258] on input "checkbox" at bounding box center [1045, 256] width 15 height 15
checkbox input "false"
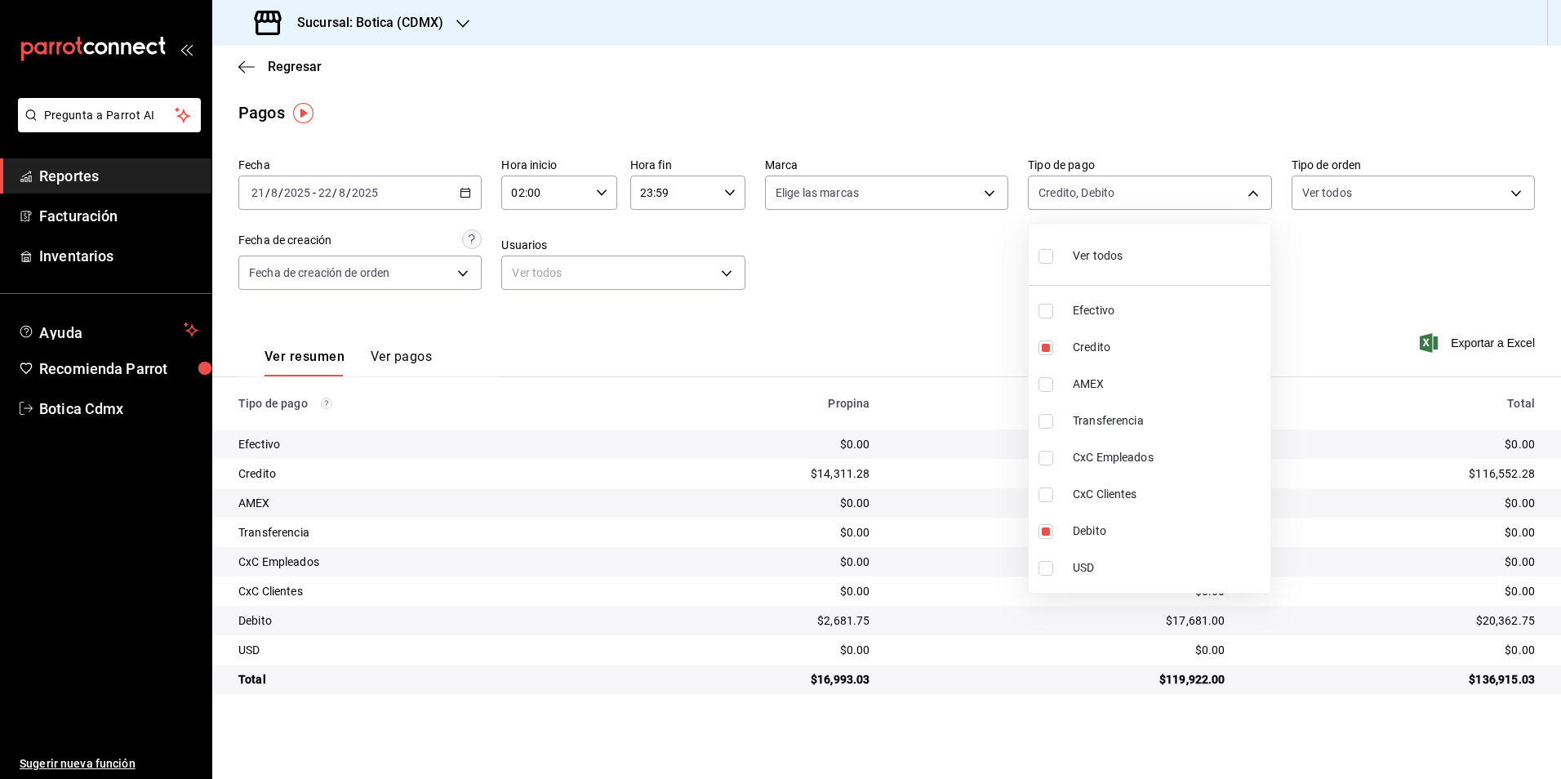
checkbox input "false"
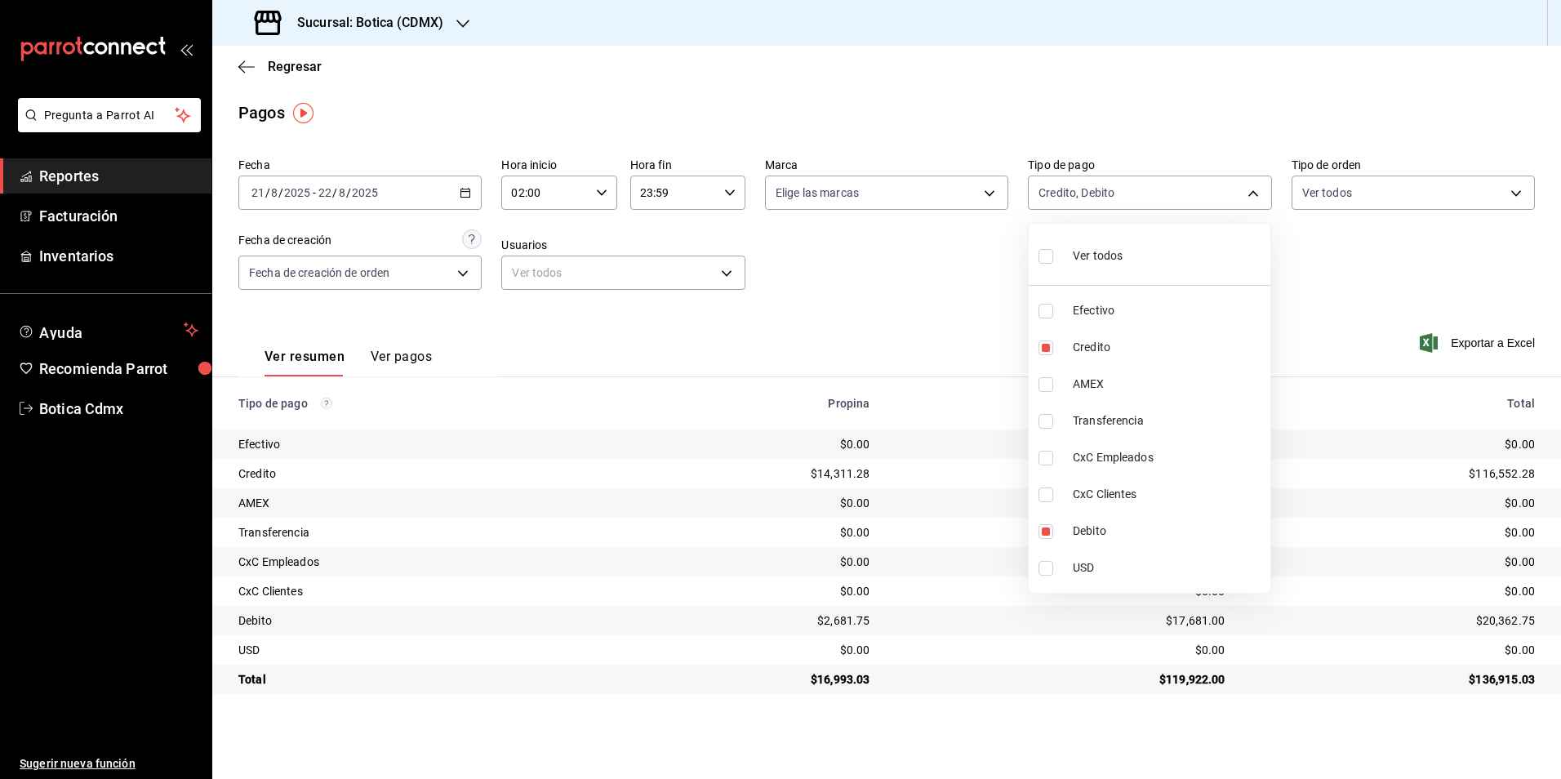
checkbox input "false"
click at [893, 273] on div at bounding box center [780, 389] width 1561 height 779
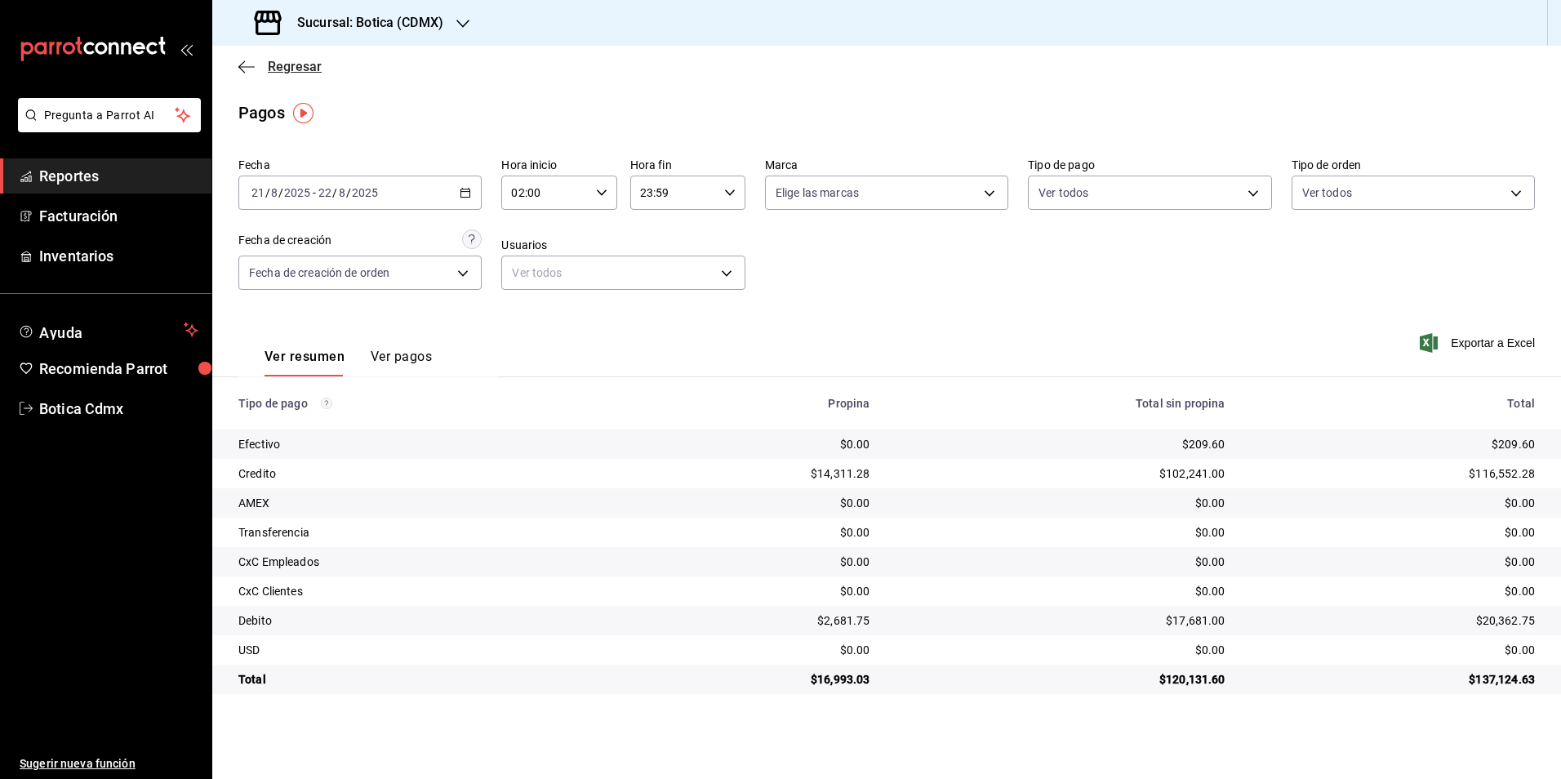
click at [283, 63] on span "Regresar" at bounding box center [295, 67] width 54 height 16
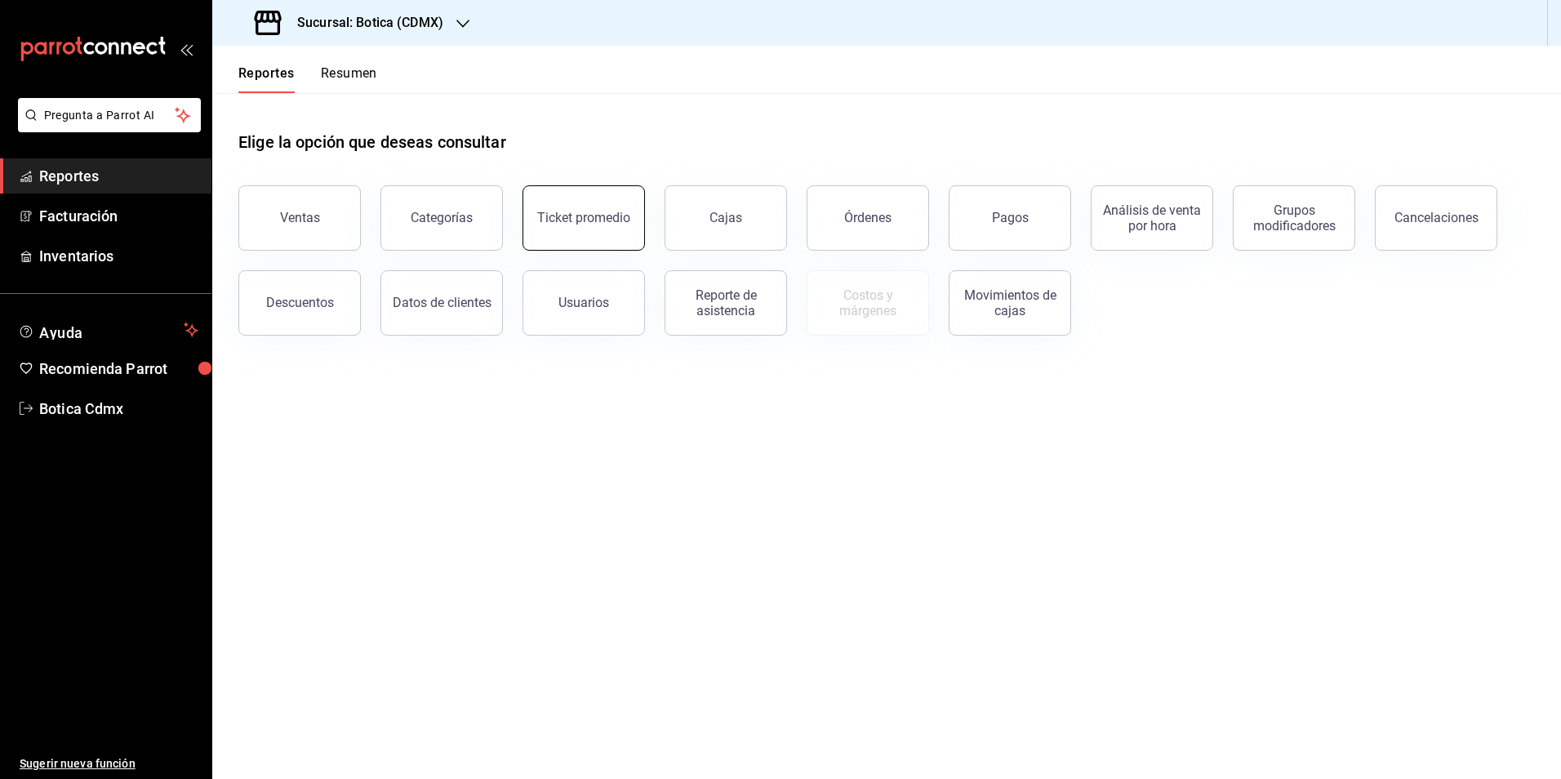
click at [599, 237] on button "Ticket promedio" at bounding box center [583, 217] width 122 height 65
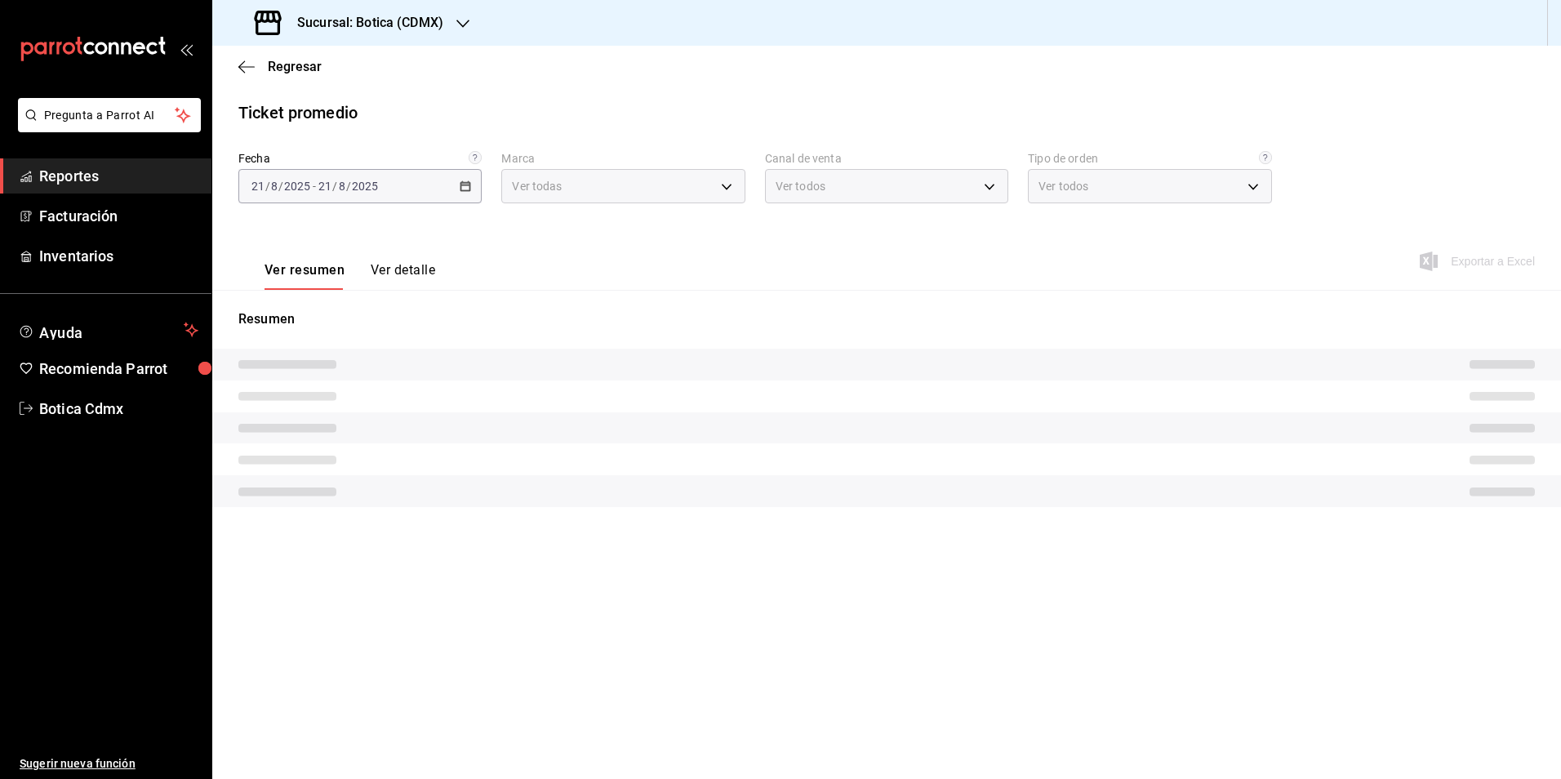
type input "d5352a43-907b-4cea-af89-ed5f283426a2"
type input "PARROT,UBER_EATS,RAPPI,DIDI_FOOD,ONLINE"
type input "68b56432-bc7c-4df1-8cc3-4eafb59ca3cc,EXTERNAL"
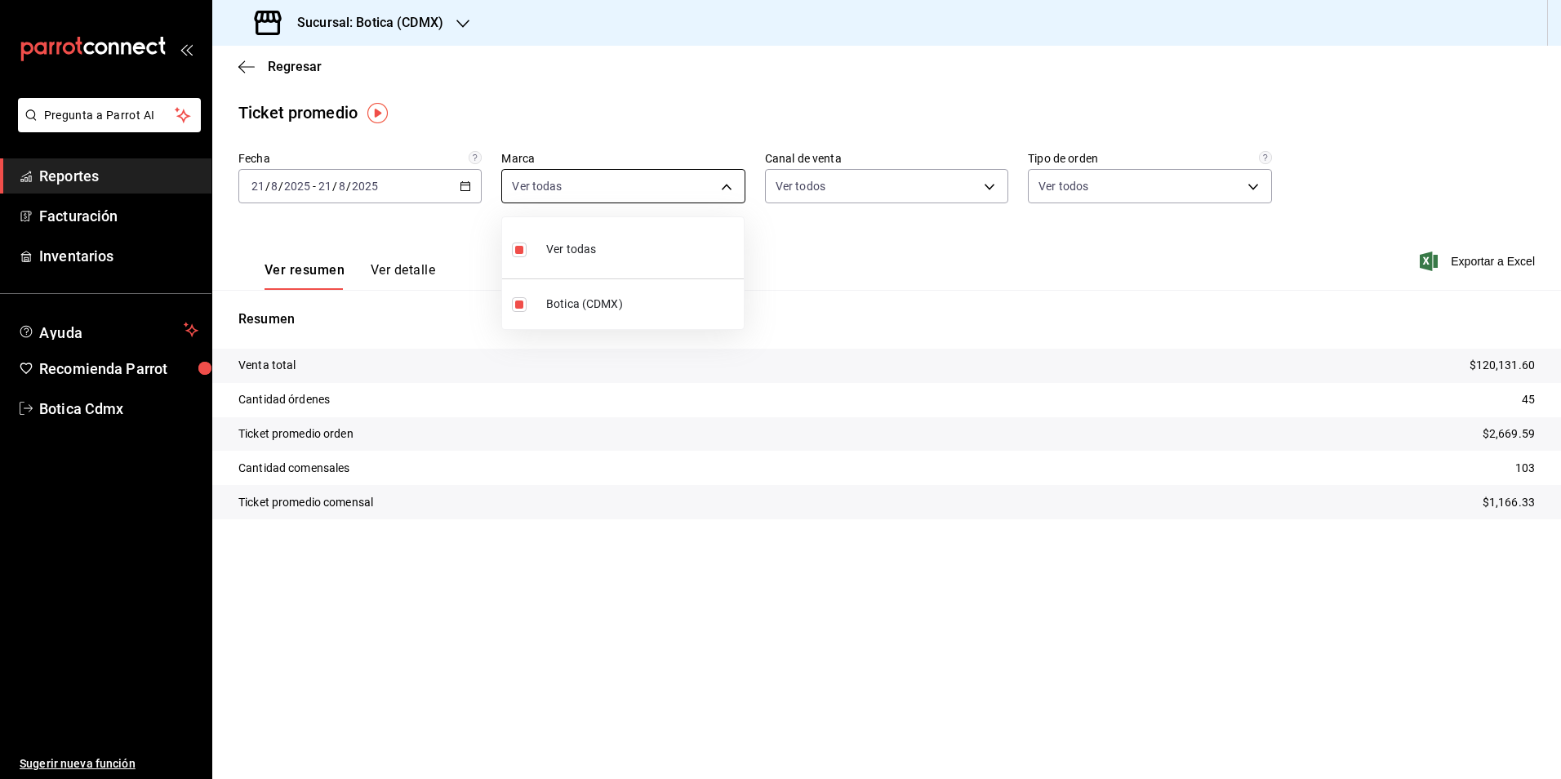
click at [574, 180] on body "Pregunta a Parrot AI Reportes Facturación Inventarios Ayuda Recomienda Parrot B…" at bounding box center [780, 389] width 1561 height 779
click at [467, 184] on div at bounding box center [780, 389] width 1561 height 779
click at [467, 184] on icon "button" at bounding box center [465, 185] width 11 height 11
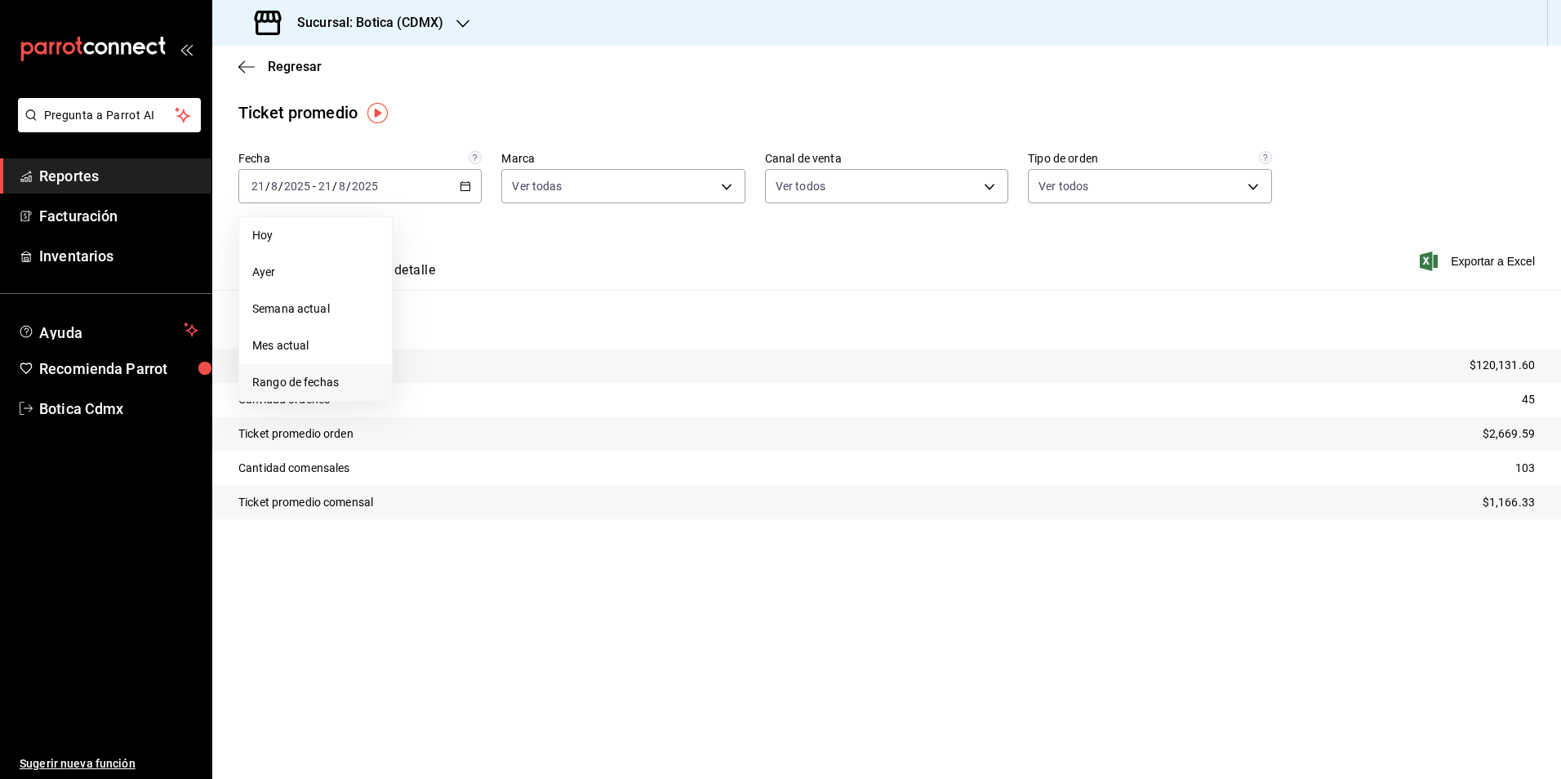
click at [301, 380] on span "Rango de fechas" at bounding box center [315, 382] width 127 height 17
click at [489, 406] on abbr "20" at bounding box center [484, 402] width 11 height 11
click at [508, 406] on abbr "21" at bounding box center [513, 402] width 11 height 11
click at [464, 188] on icon "button" at bounding box center [465, 185] width 11 height 11
click at [513, 400] on abbr "21" at bounding box center [513, 402] width 11 height 11
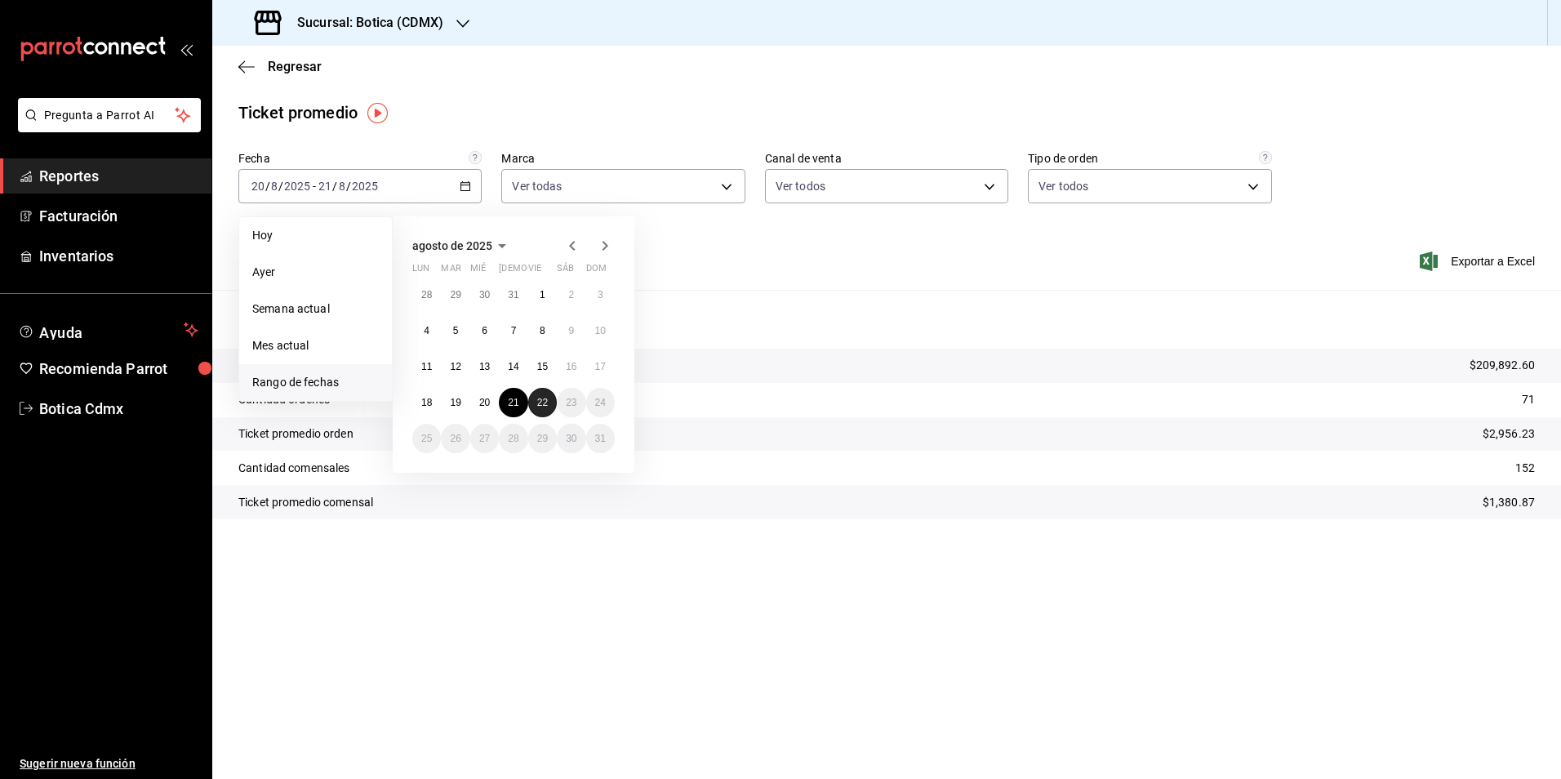
click at [545, 404] on abbr "22" at bounding box center [542, 402] width 11 height 11
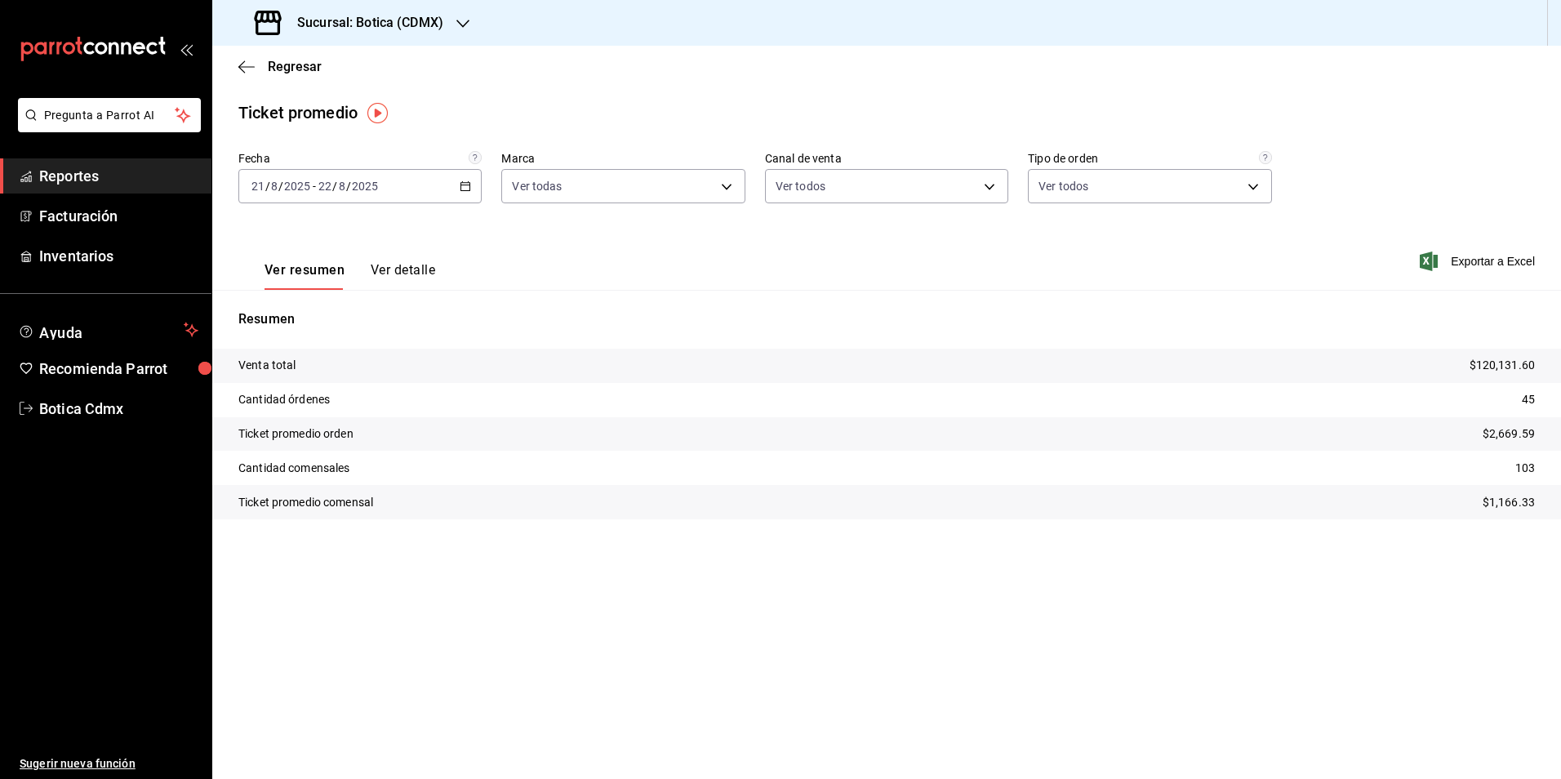
click at [409, 272] on button "Ver detalle" at bounding box center [403, 276] width 64 height 28
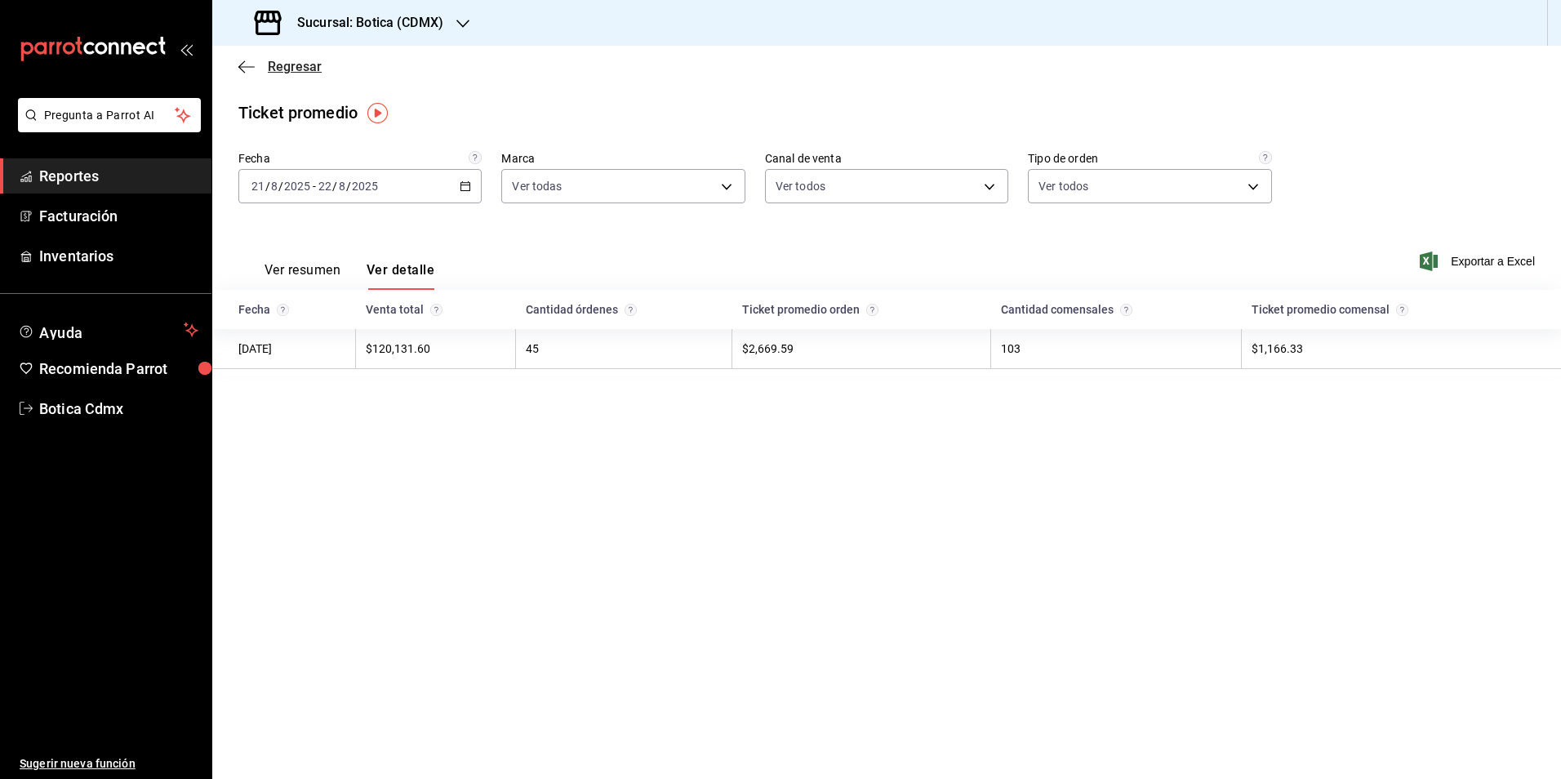
click at [288, 66] on span "Regresar" at bounding box center [295, 67] width 54 height 16
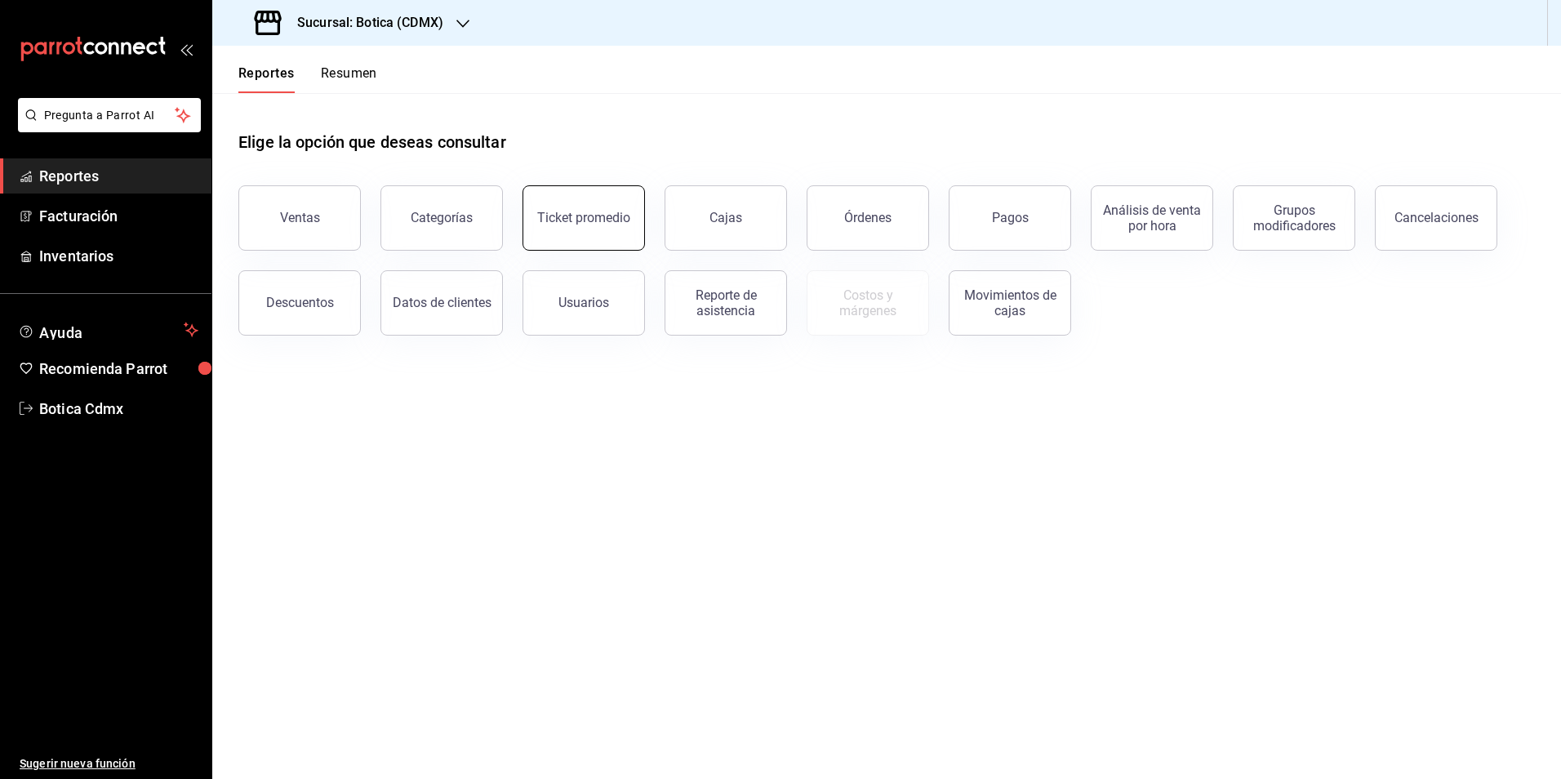
click at [595, 229] on button "Ticket promedio" at bounding box center [583, 217] width 122 height 65
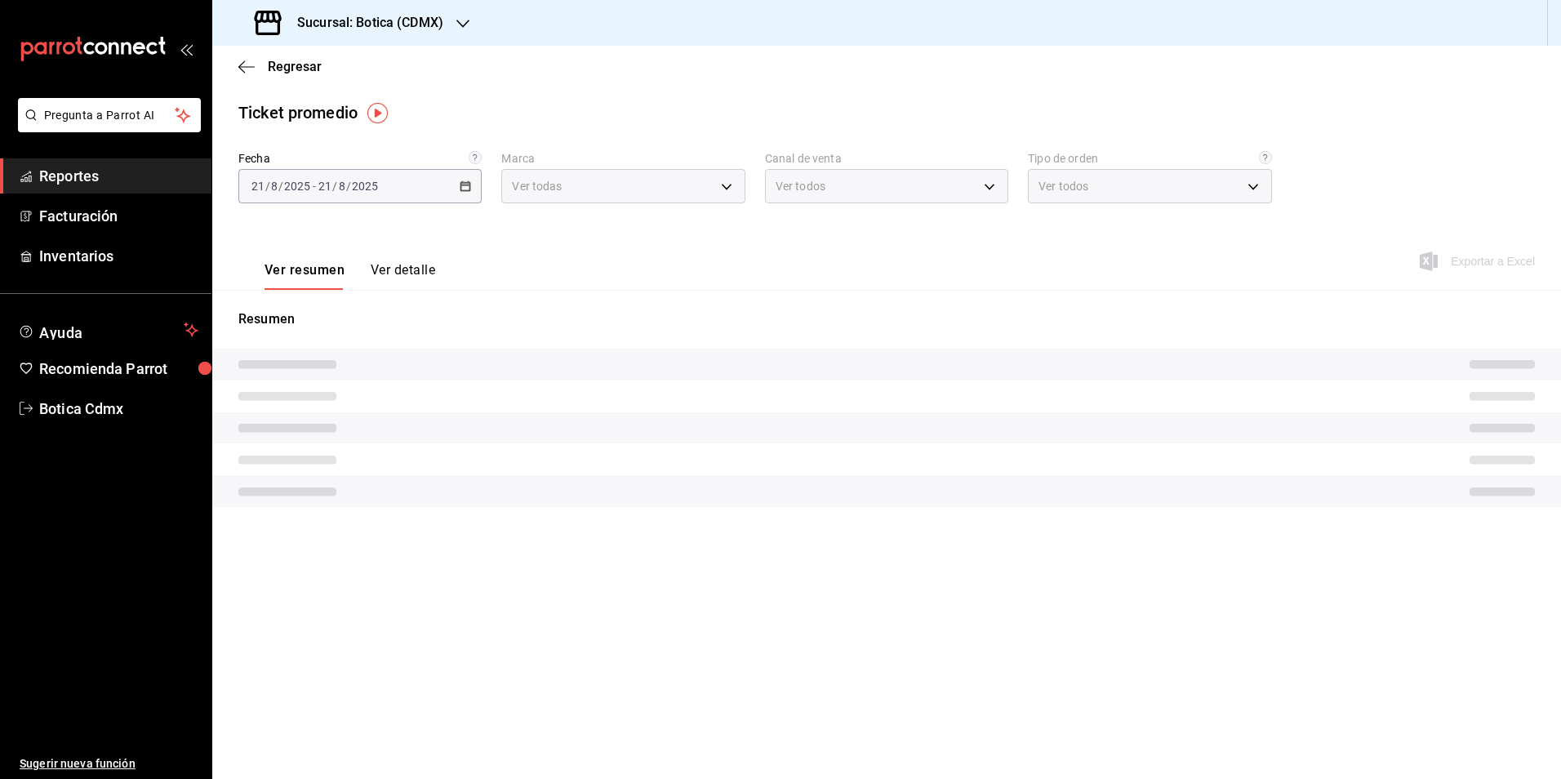
type input "d5352a43-907b-4cea-af89-ed5f283426a2"
type input "PARROT,UBER_EATS,RAPPI,DIDI_FOOD,ONLINE"
type input "68b56432-bc7c-4df1-8cc3-4eafb59ca3cc,EXTERNAL"
